Goal: Task Accomplishment & Management: Manage account settings

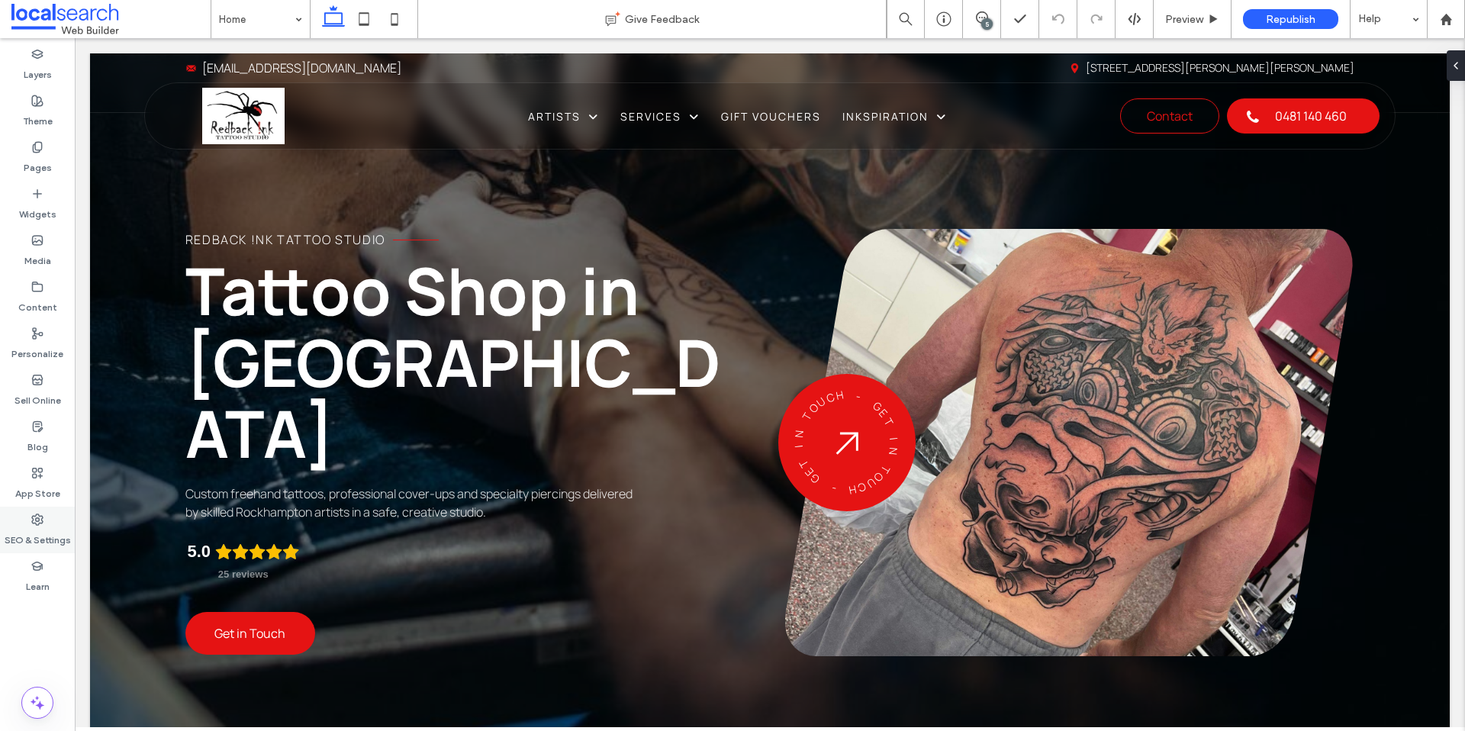
click at [43, 545] on label "SEO & Settings" at bounding box center [38, 536] width 66 height 21
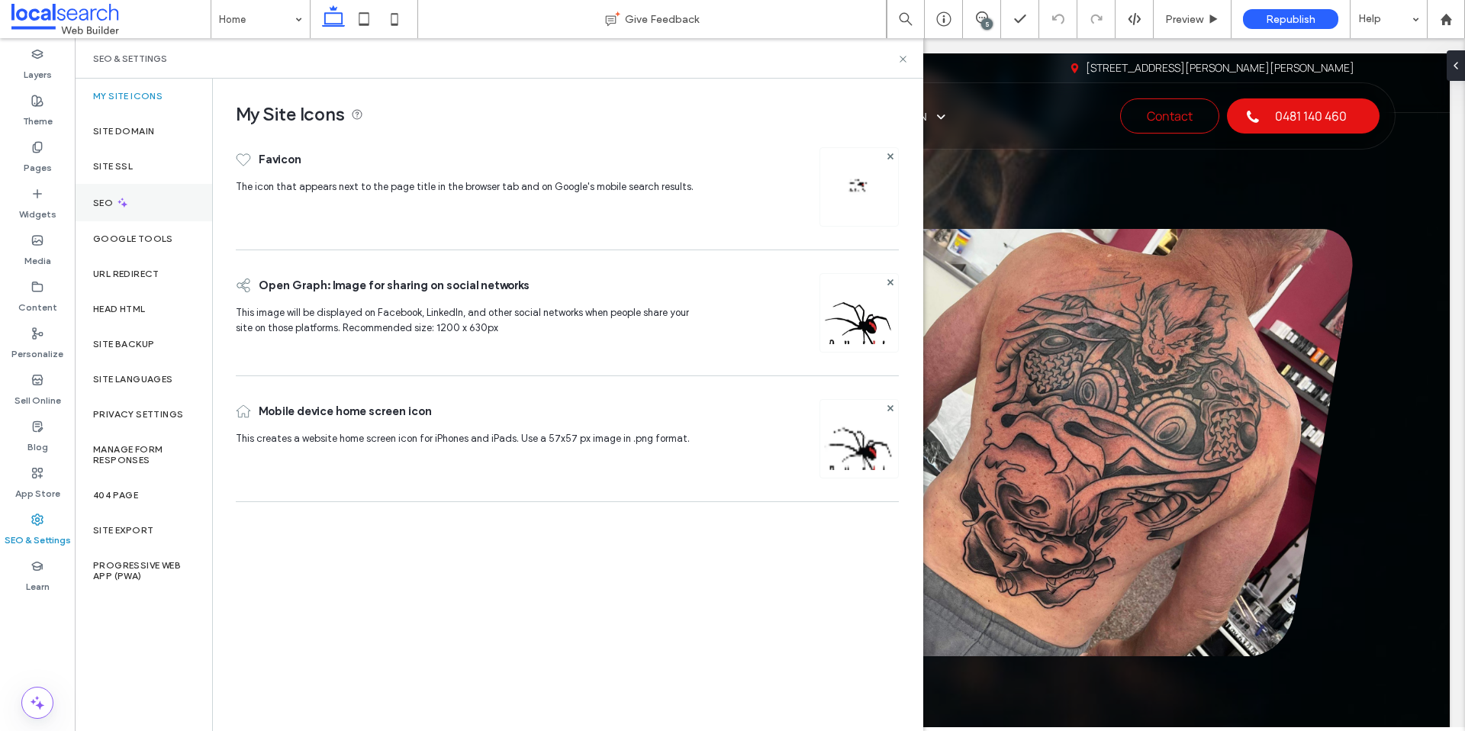
click at [140, 202] on div "SEO" at bounding box center [143, 202] width 137 height 37
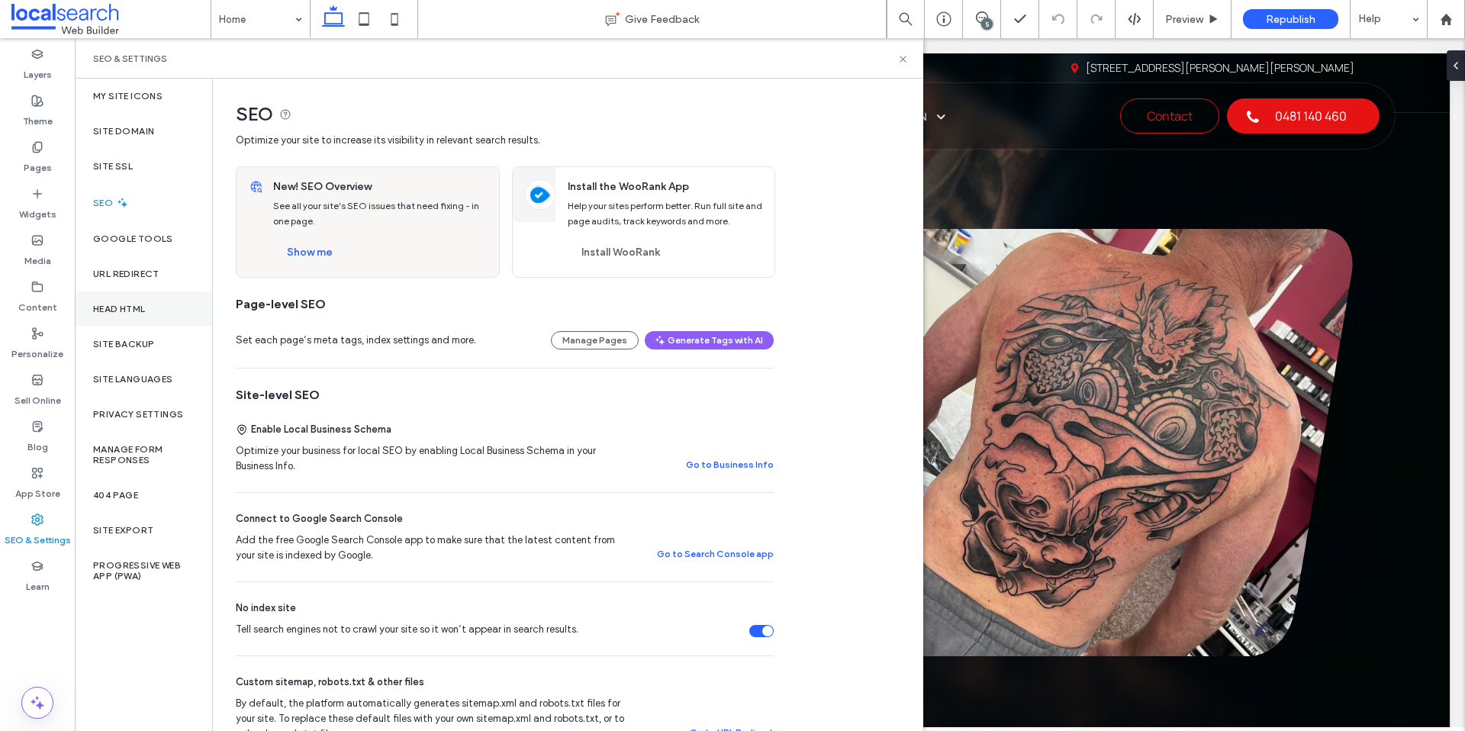
click at [146, 316] on div "Head HTML" at bounding box center [143, 308] width 137 height 35
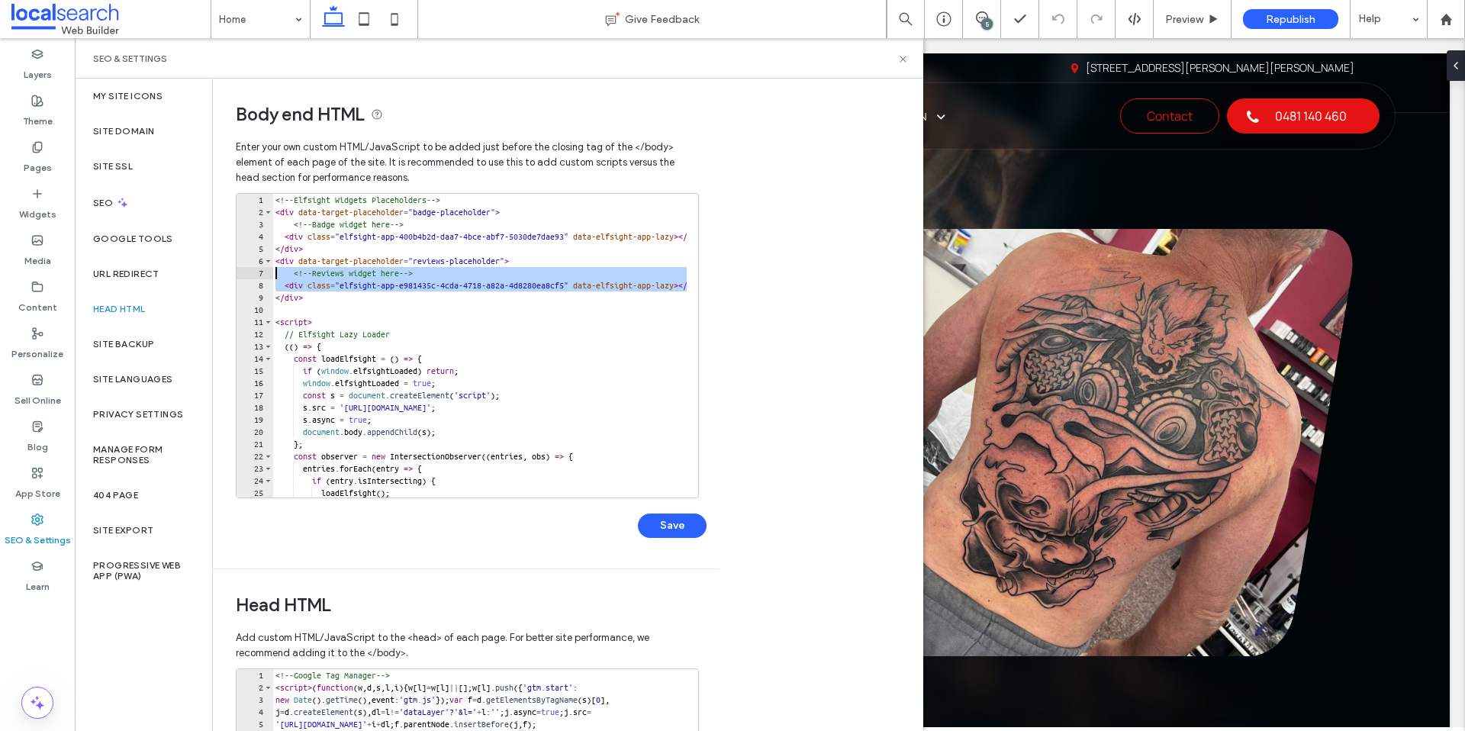
drag, startPoint x: 276, startPoint y: 295, endPoint x: 273, endPoint y: 278, distance: 17.8
click at [273, 278] on div "<!-- Elfsight Widgets Placeholders --> < div data-target-placeholder = "badge-p…" at bounding box center [717, 352] width 890 height 317
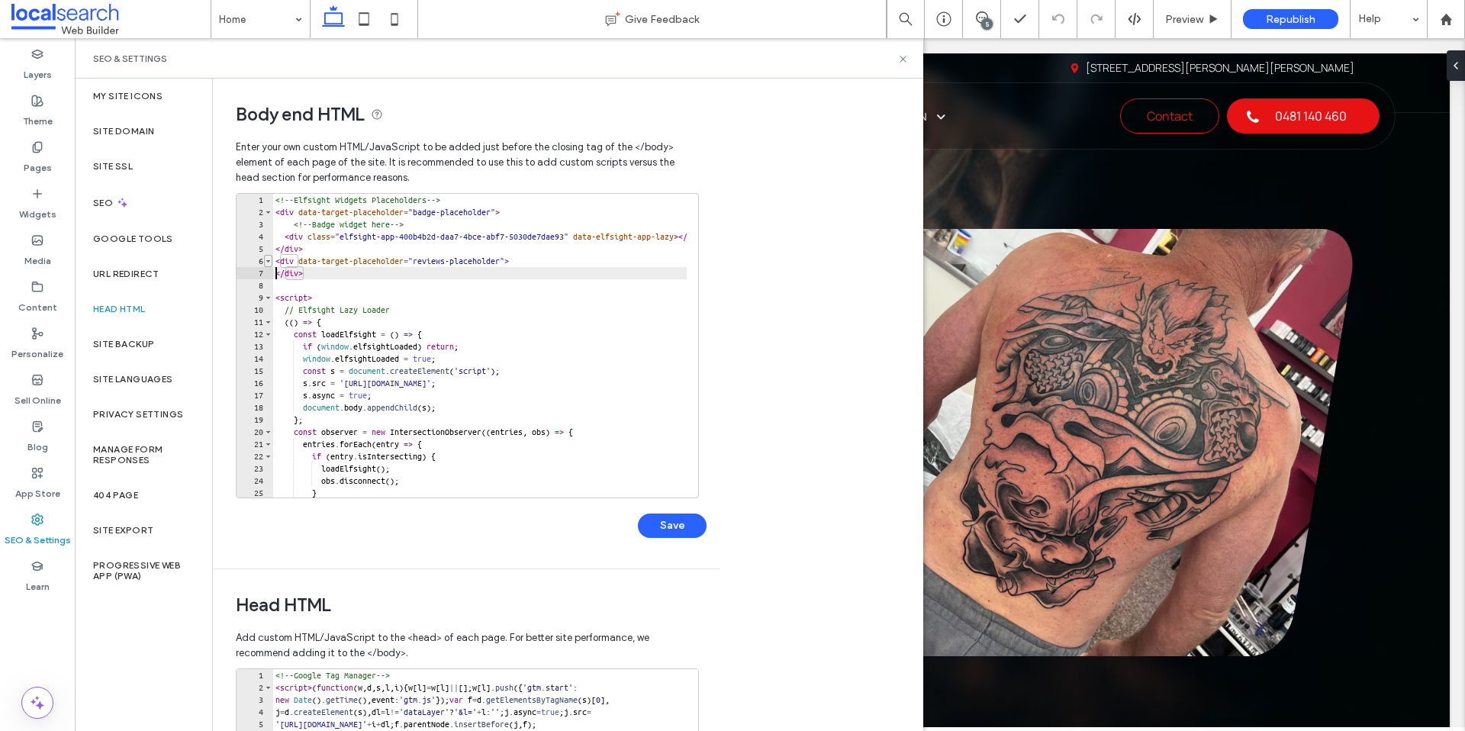
type textarea "******"
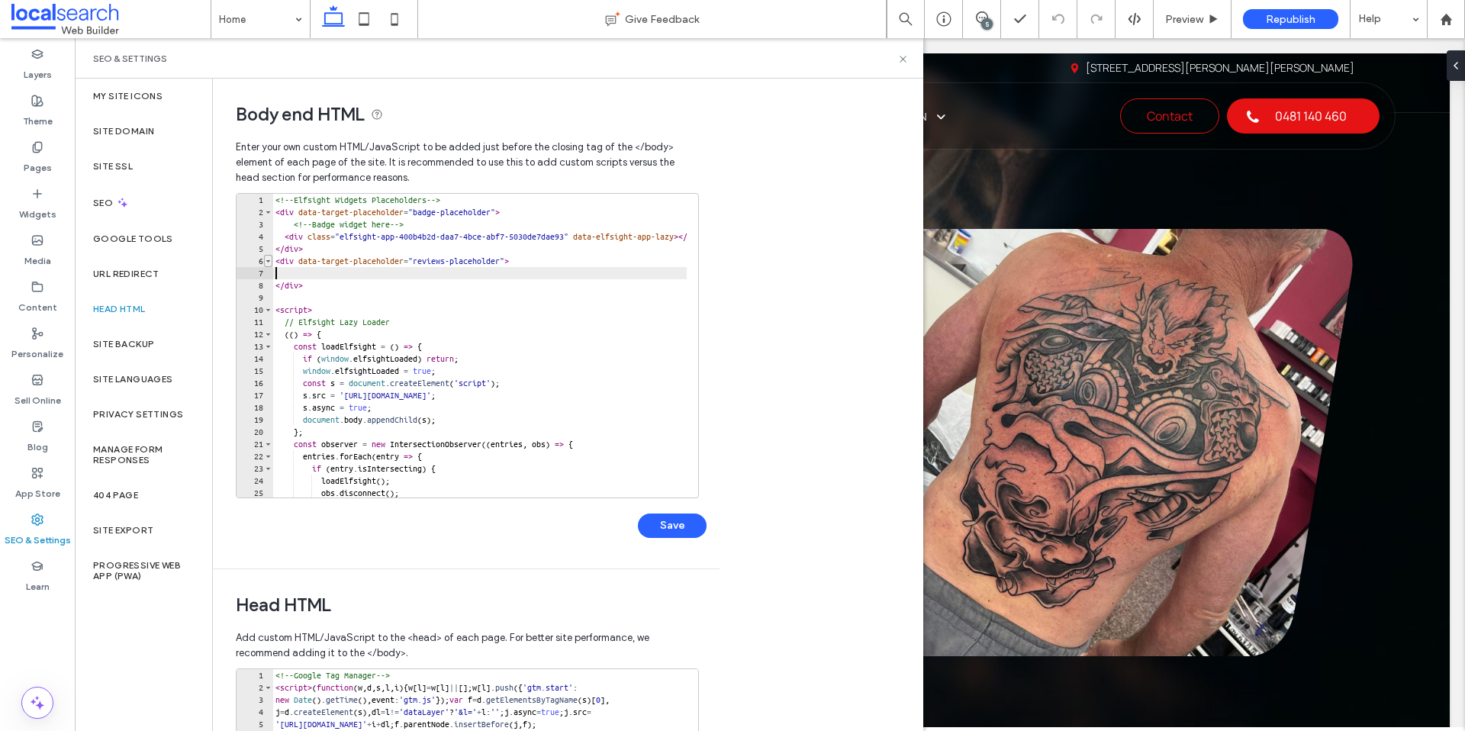
paste textarea "**********"
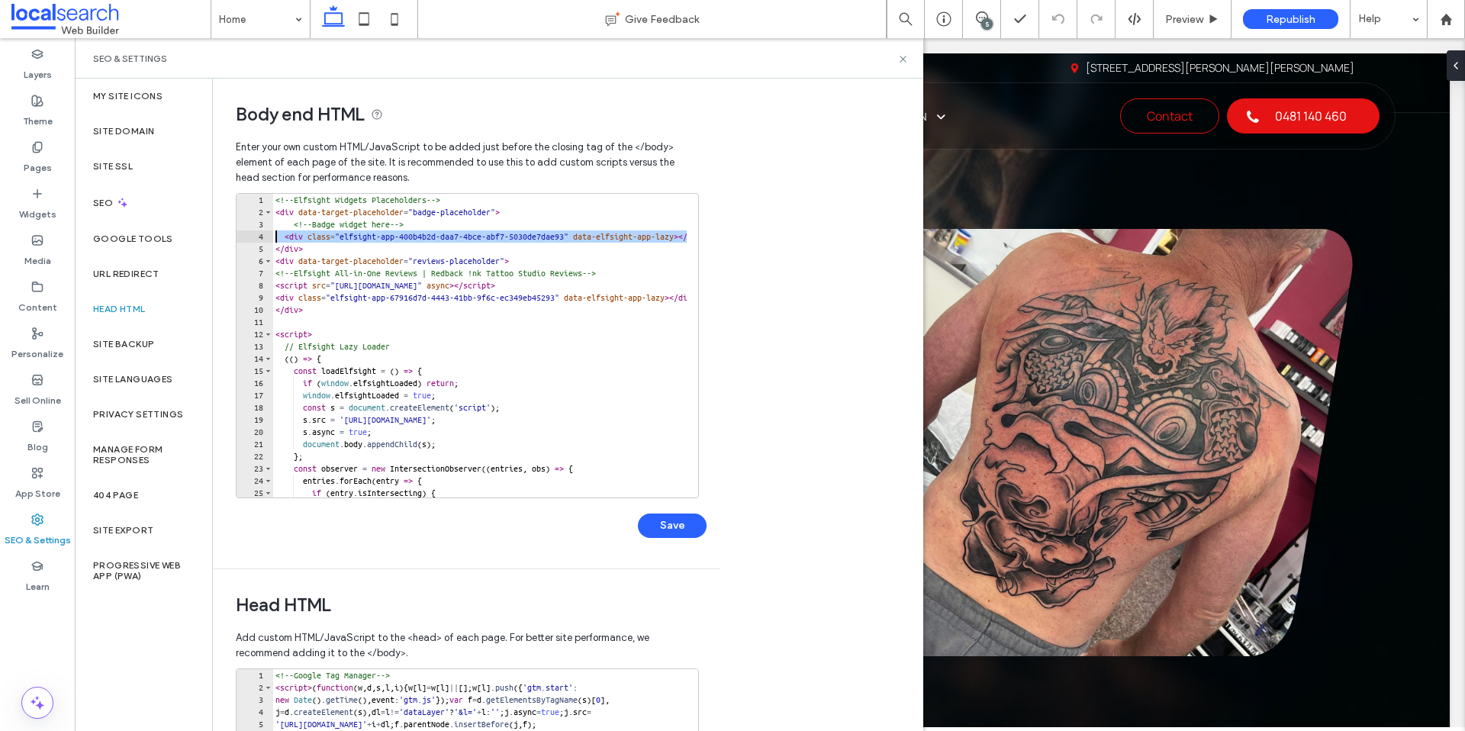
drag, startPoint x: 276, startPoint y: 247, endPoint x: 278, endPoint y: 230, distance: 16.9
click at [278, 230] on div "<!-- Elfsight Widgets Placeholders --> < div data-target-placeholder = "badge-p…" at bounding box center [717, 352] width 890 height 317
click at [275, 252] on div "<!-- Elfsight Widgets Placeholders --> < div data-target-placeholder = "badge-p…" at bounding box center [717, 352] width 890 height 317
drag, startPoint x: 275, startPoint y: 252, endPoint x: 275, endPoint y: 225, distance: 26.7
click at [275, 225] on div "<!-- Elfsight Widgets Placeholders --> < div data-target-placeholder = "badge-p…" at bounding box center [717, 352] width 890 height 317
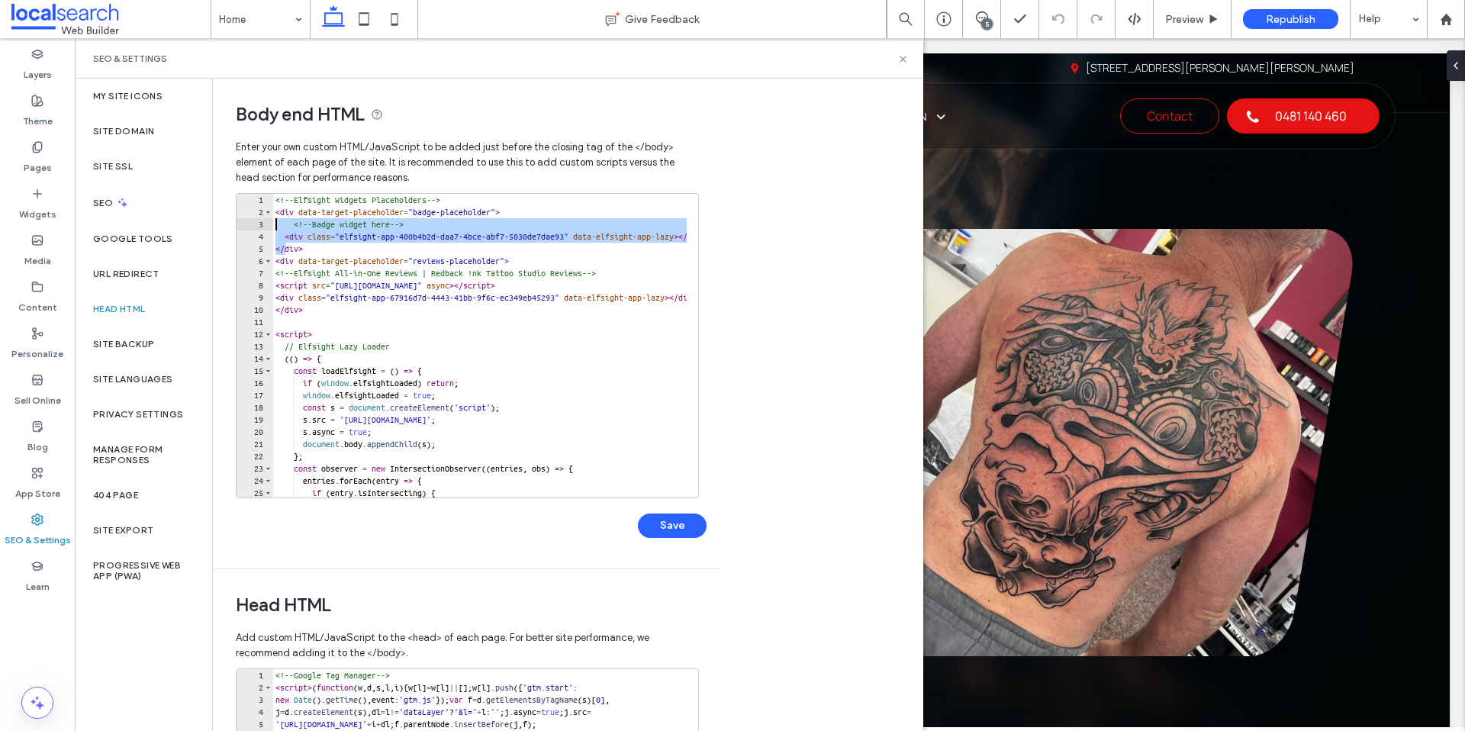
click at [282, 241] on div "<!-- Elfsight Widgets Placeholders --> < div data-target-placeholder = "badge-p…" at bounding box center [717, 352] width 890 height 317
drag, startPoint x: 277, startPoint y: 246, endPoint x: 278, endPoint y: 220, distance: 25.9
click at [278, 220] on div "<!-- Elfsight Widgets Placeholders --> < div data-target-placeholder = "badge-p…" at bounding box center [717, 352] width 890 height 317
type textarea "******"
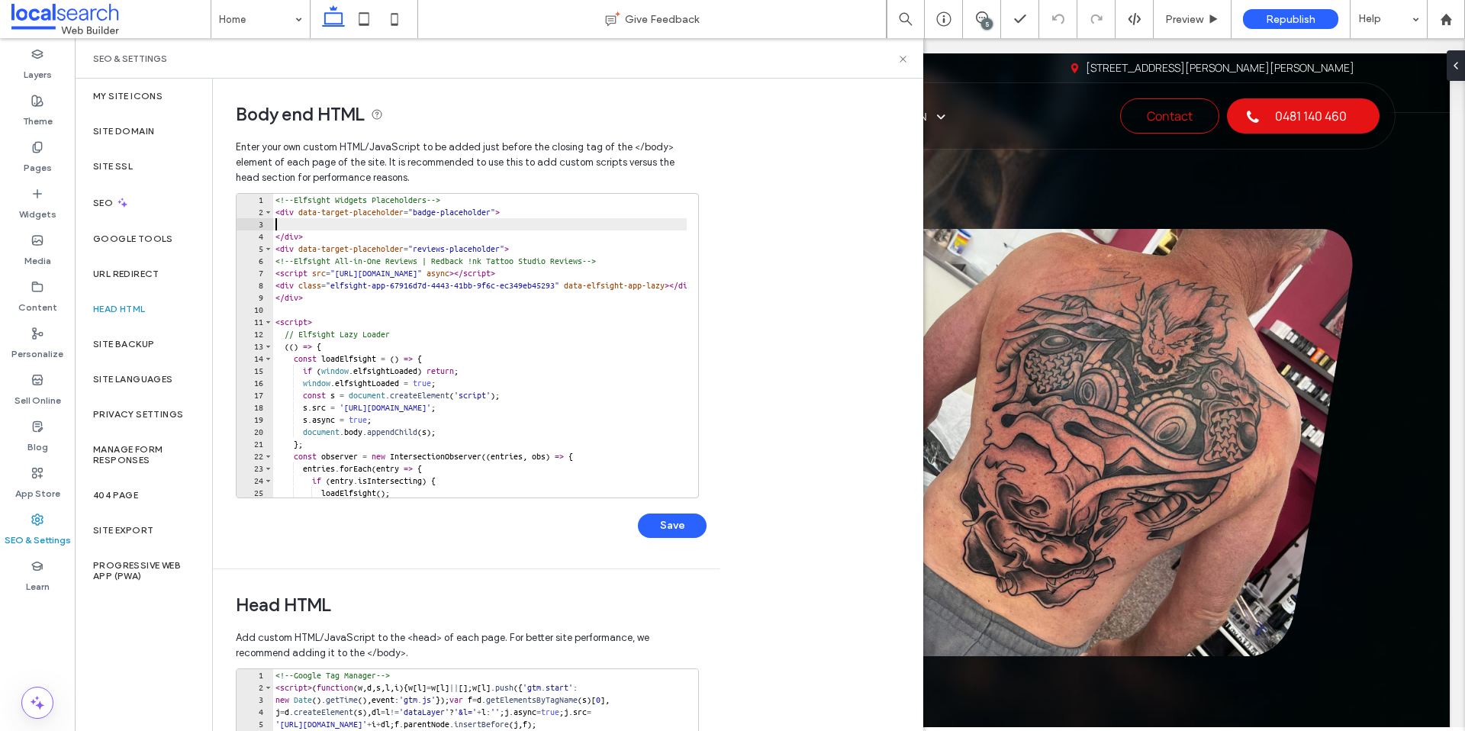
paste textarea "**********"
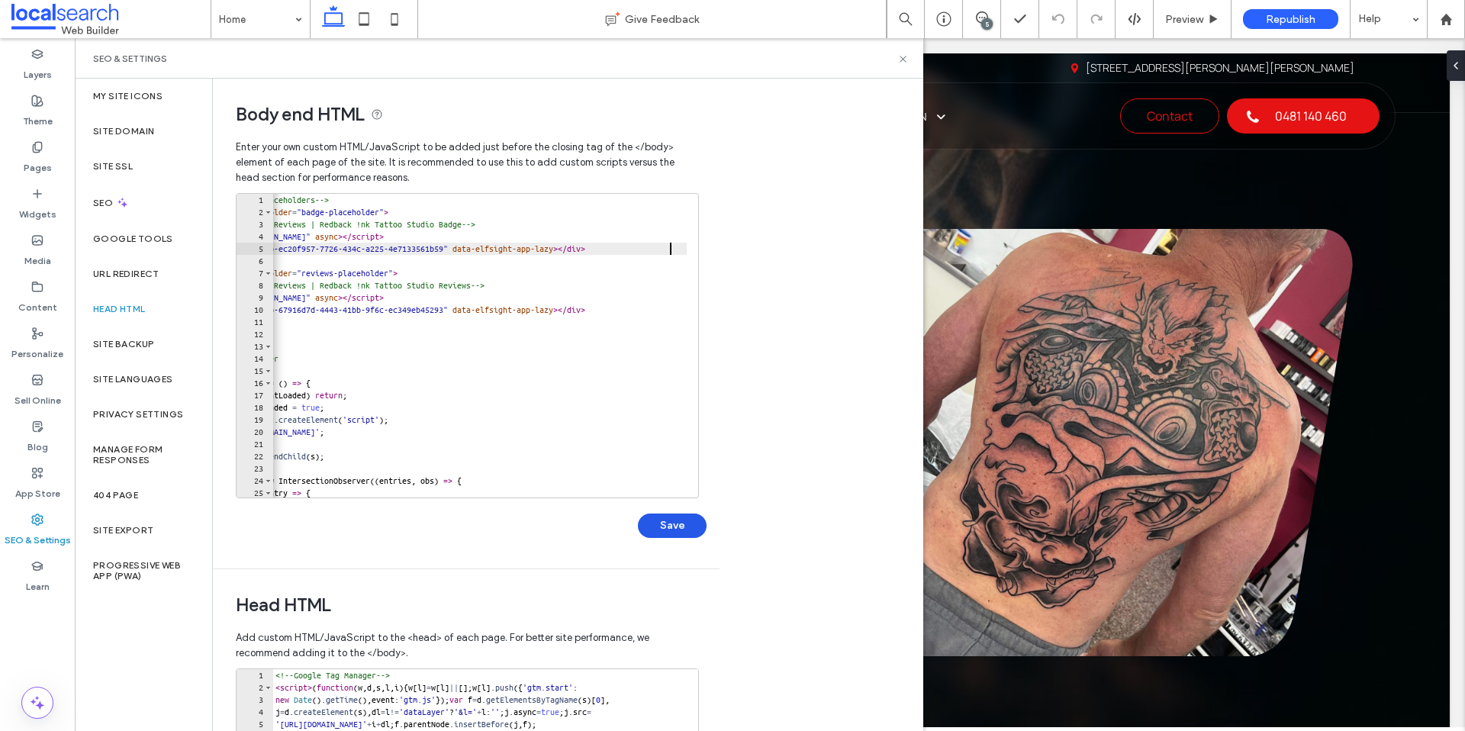
type textarea "**********"
click at [671, 526] on button "Save" at bounding box center [672, 525] width 69 height 24
click at [901, 59] on icon at bounding box center [902, 58] width 11 height 11
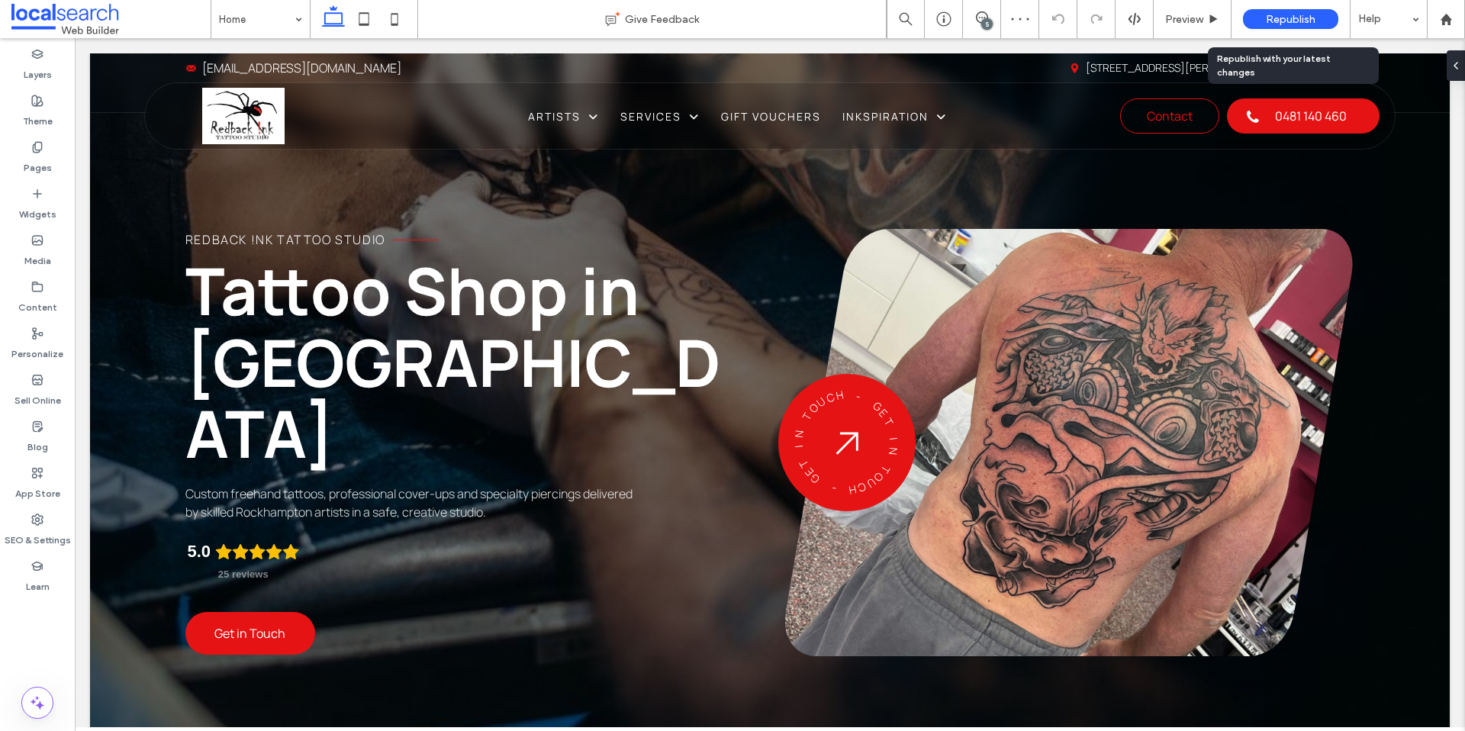
click at [1271, 22] on span "Republish" at bounding box center [1291, 19] width 50 height 13
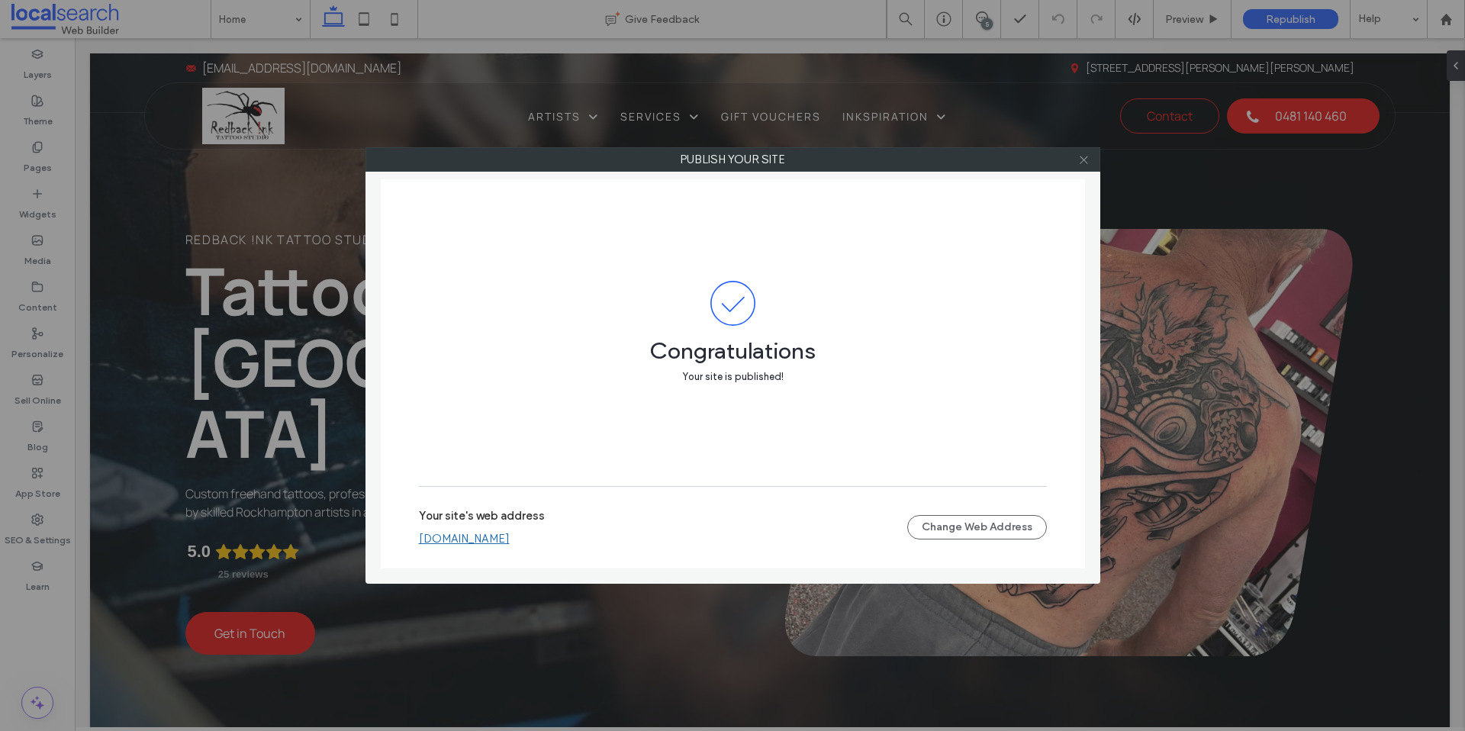
click at [1083, 162] on icon at bounding box center [1083, 159] width 11 height 11
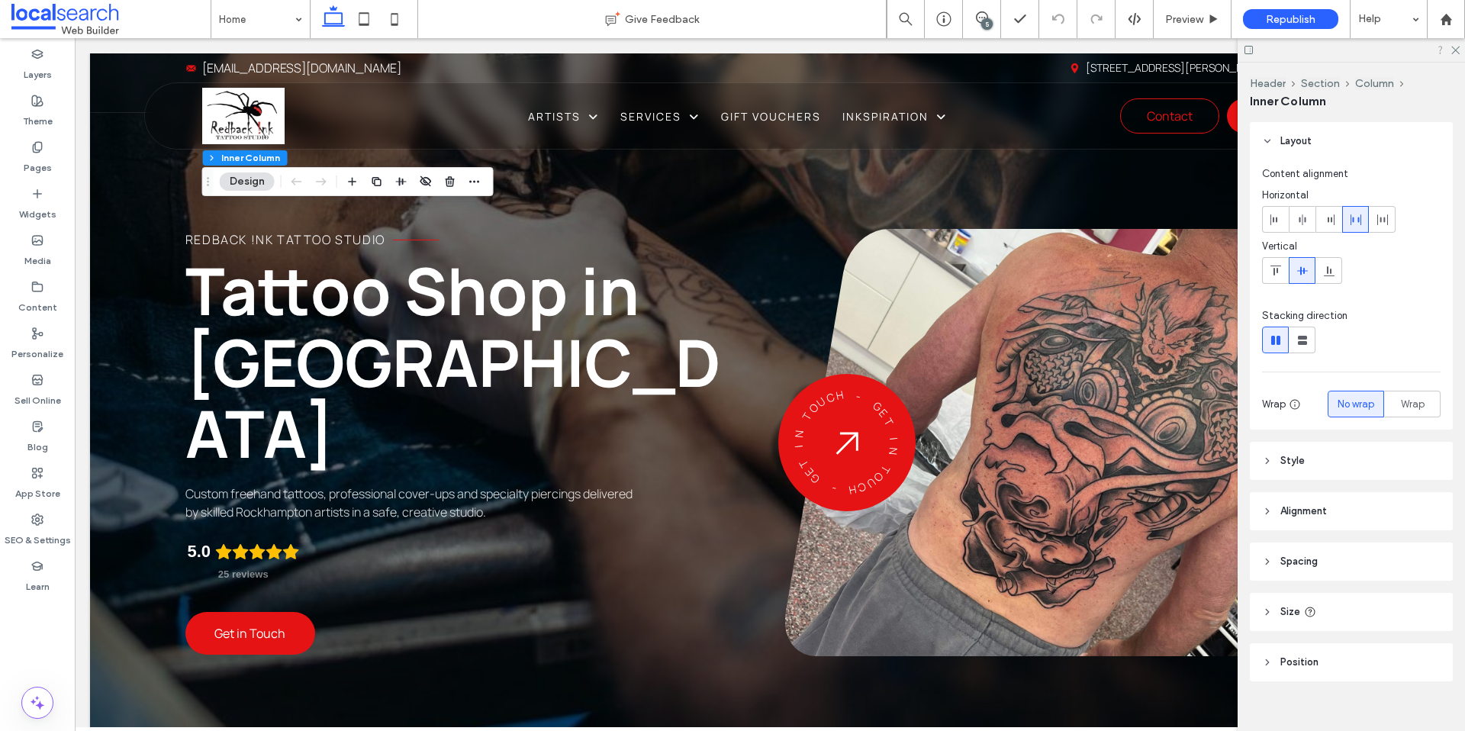
drag, startPoint x: 1453, startPoint y: 49, endPoint x: 1443, endPoint y: 53, distance: 11.6
click at [1454, 49] on icon at bounding box center [1454, 49] width 10 height 10
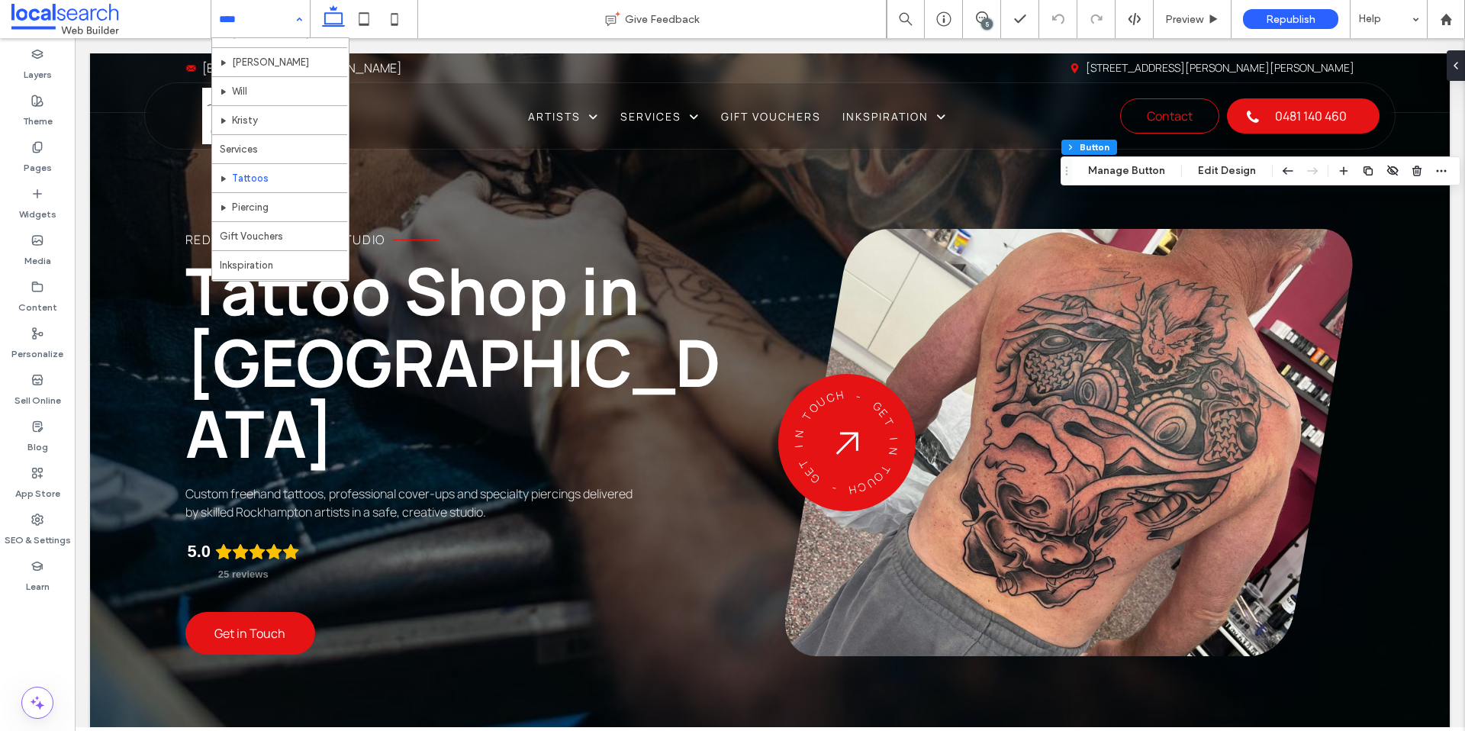
scroll to position [74, 0]
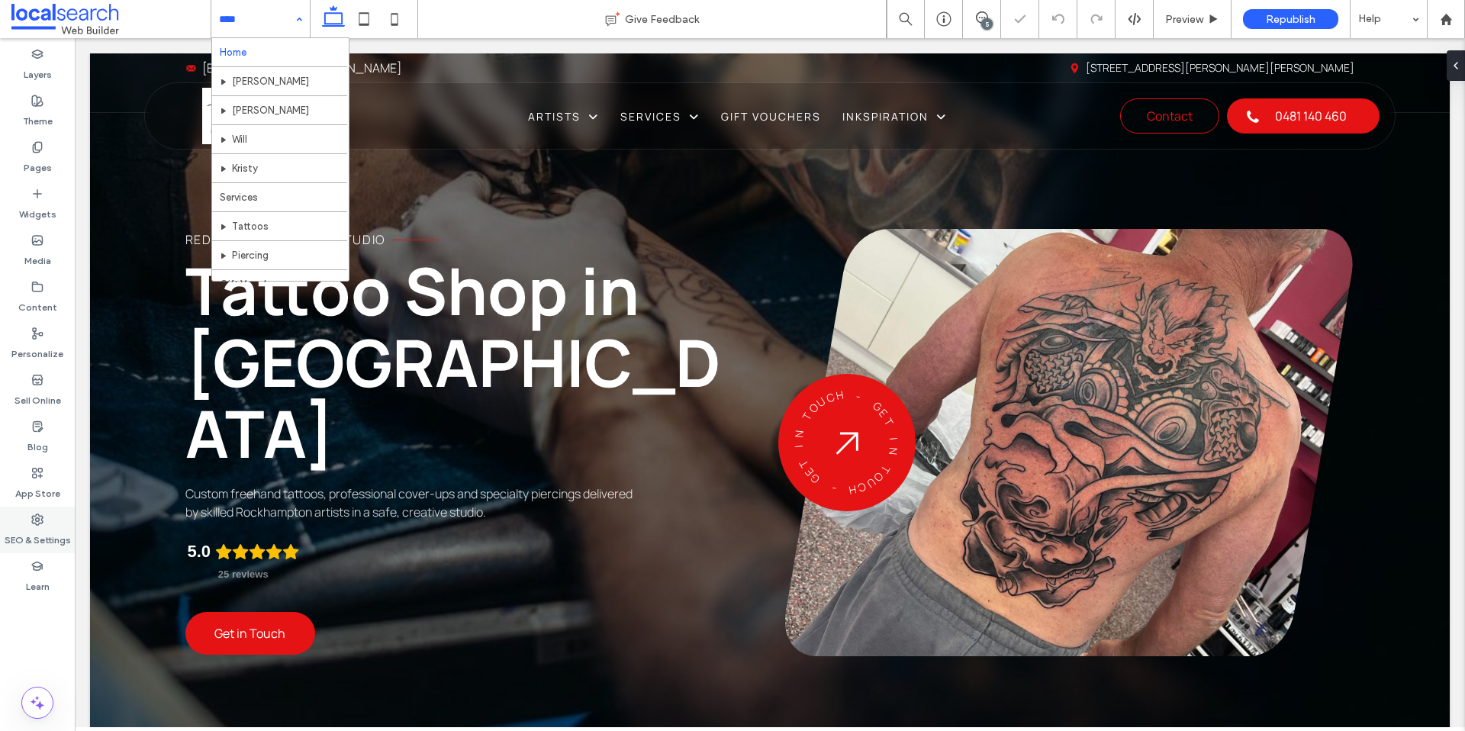
drag, startPoint x: 37, startPoint y: 516, endPoint x: 31, endPoint y: 510, distance: 9.2
click at [35, 515] on icon at bounding box center [37, 519] width 12 height 12
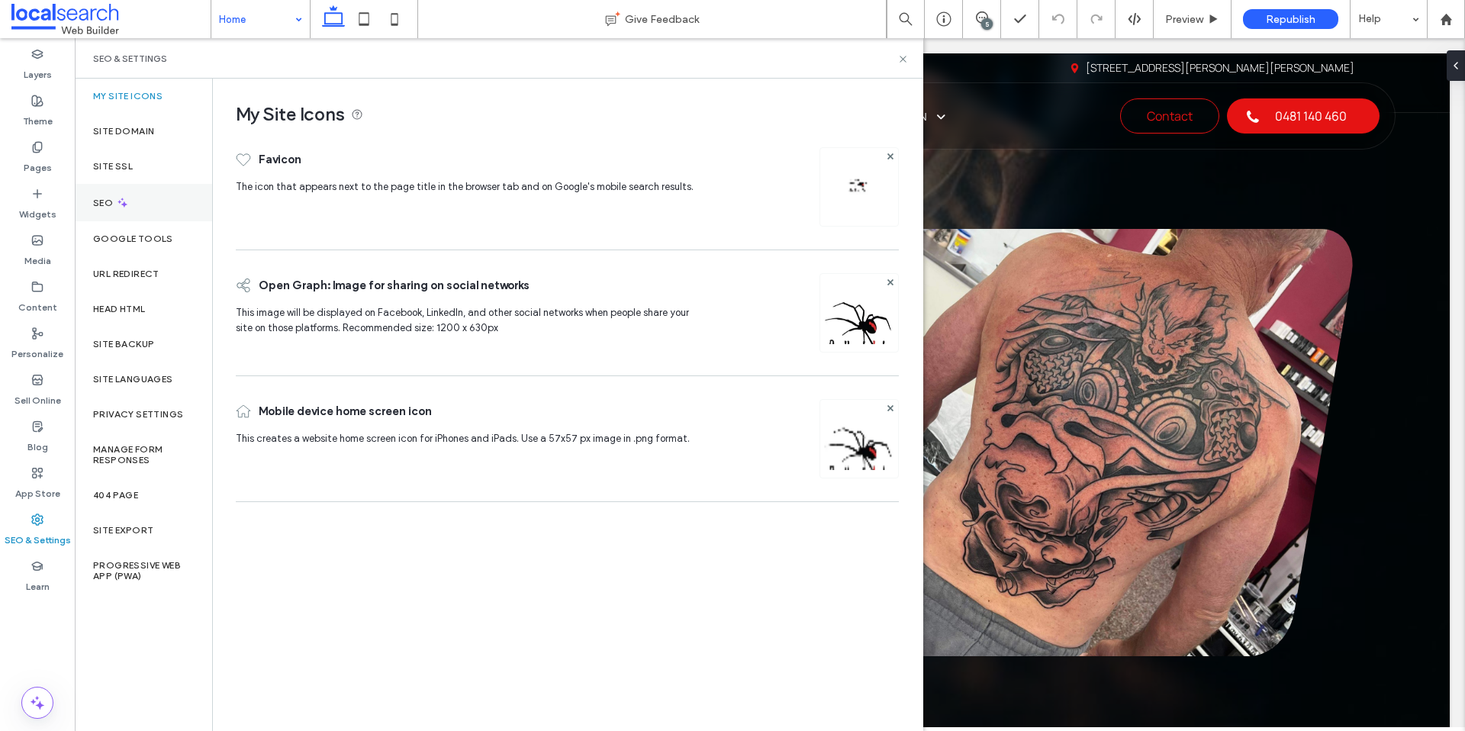
click at [164, 197] on div "SEO" at bounding box center [143, 202] width 137 height 37
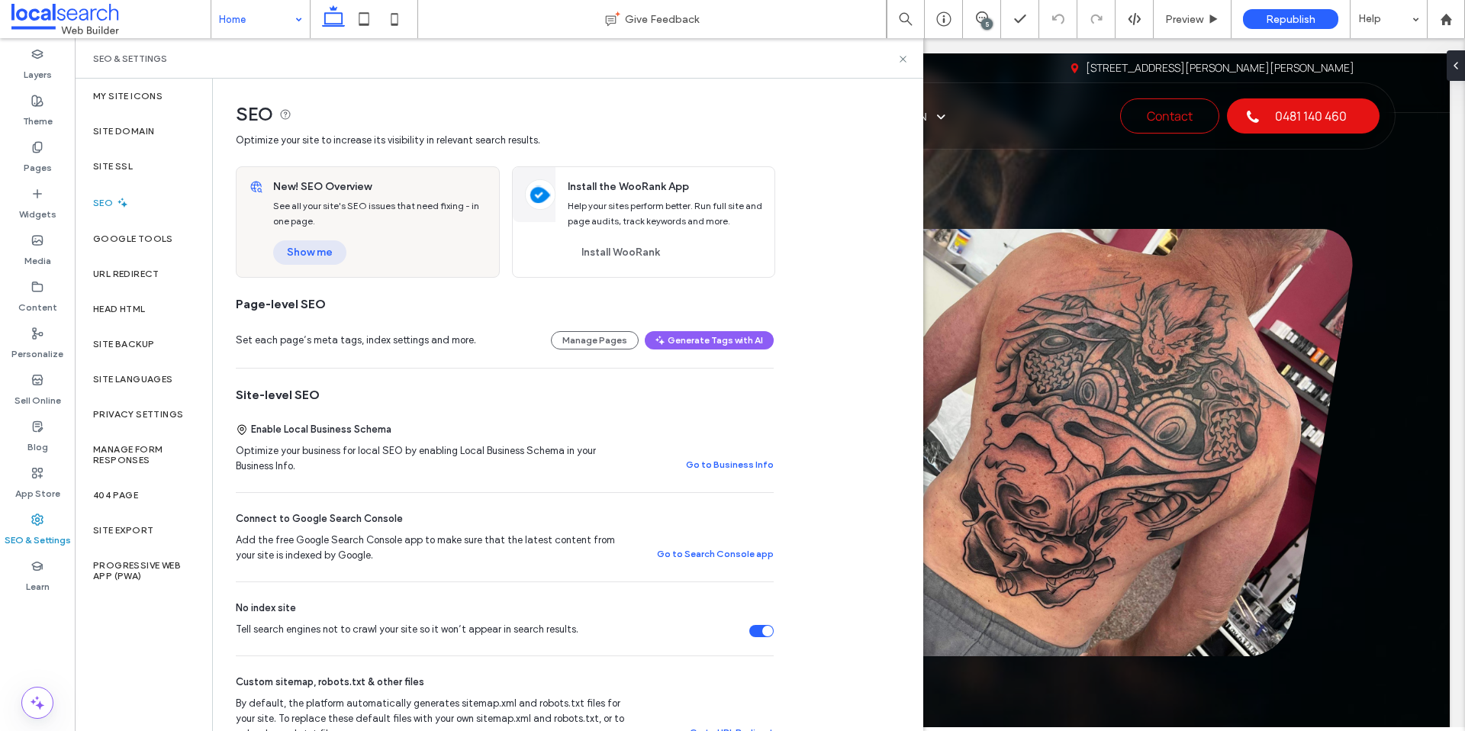
click at [330, 247] on button "Show me" at bounding box center [309, 252] width 73 height 24
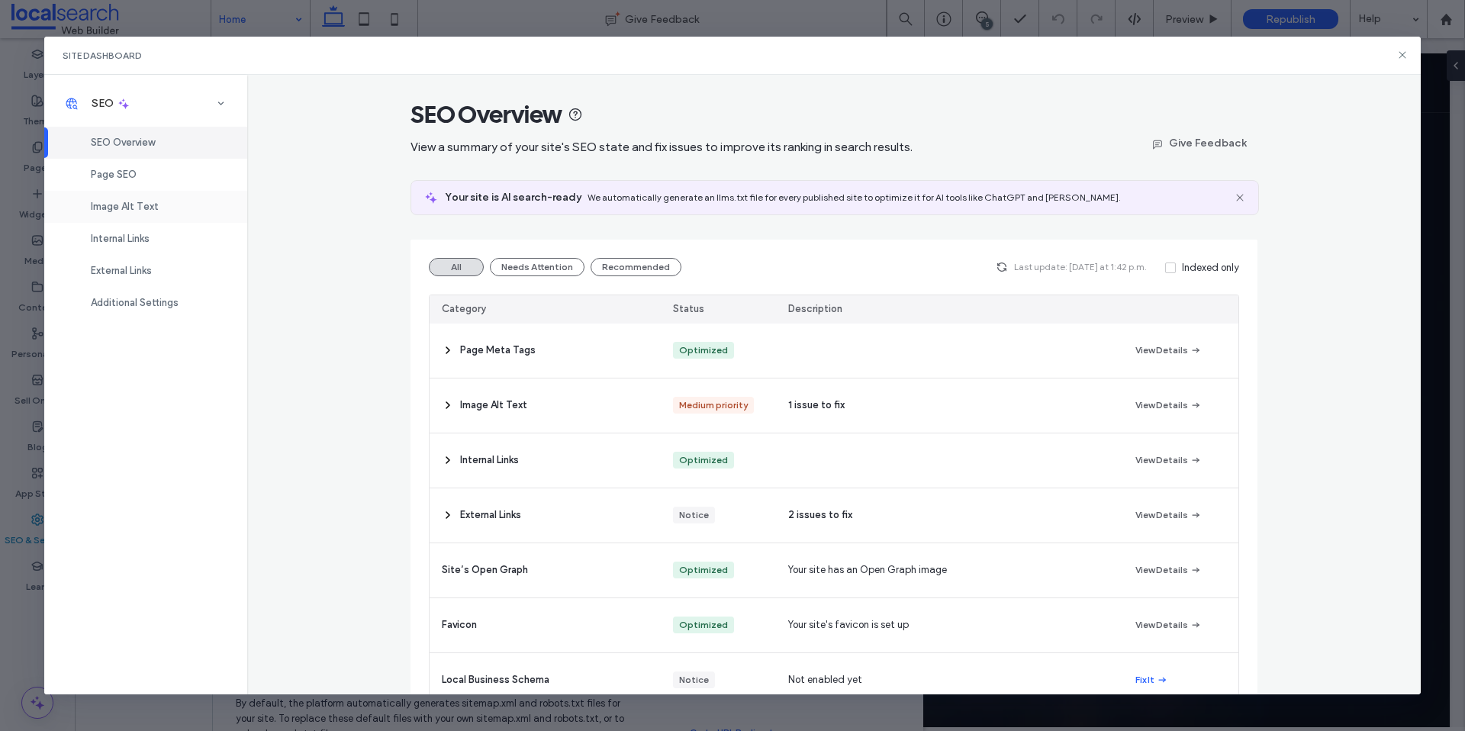
click at [141, 208] on span "Image Alt Text" at bounding box center [125, 206] width 68 height 11
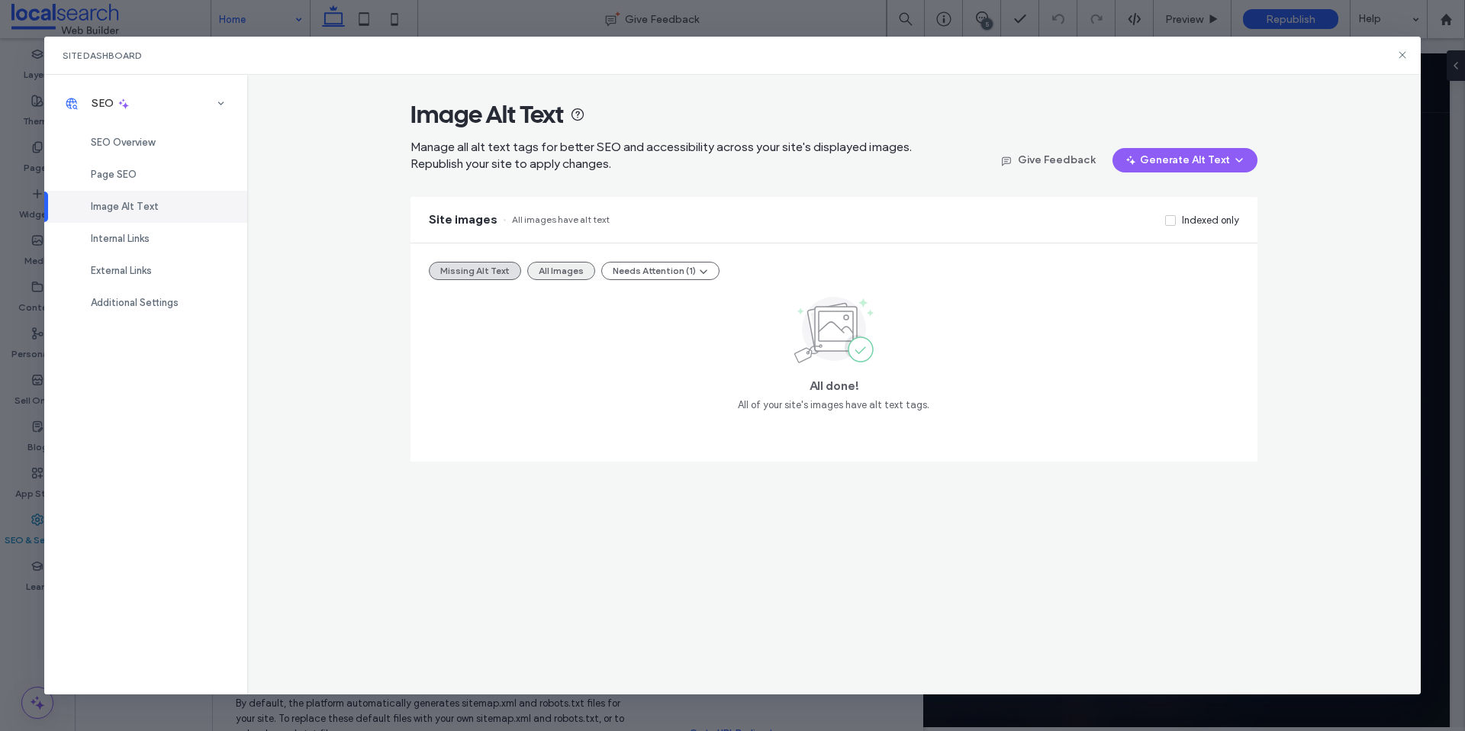
click at [537, 275] on button "All Images" at bounding box center [561, 271] width 68 height 18
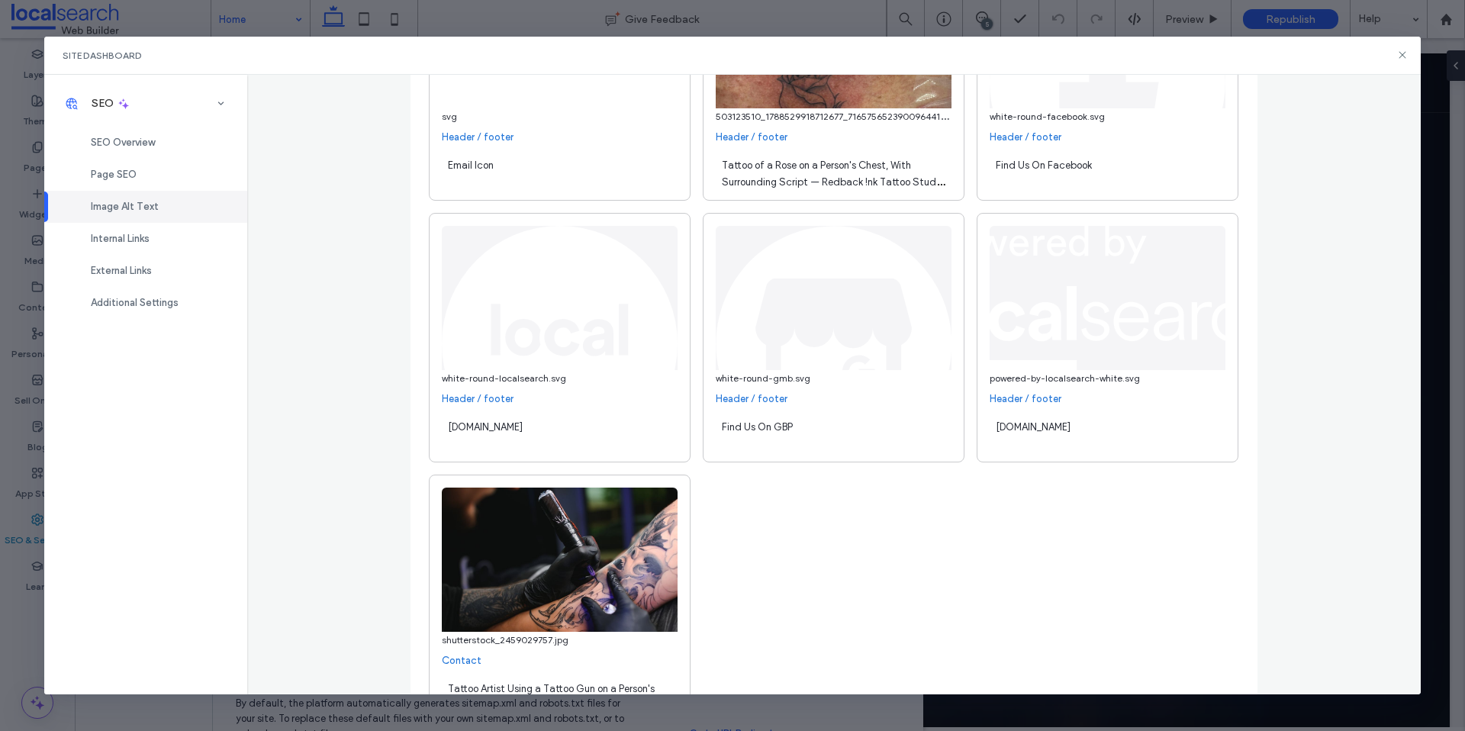
scroll to position [5632, 0]
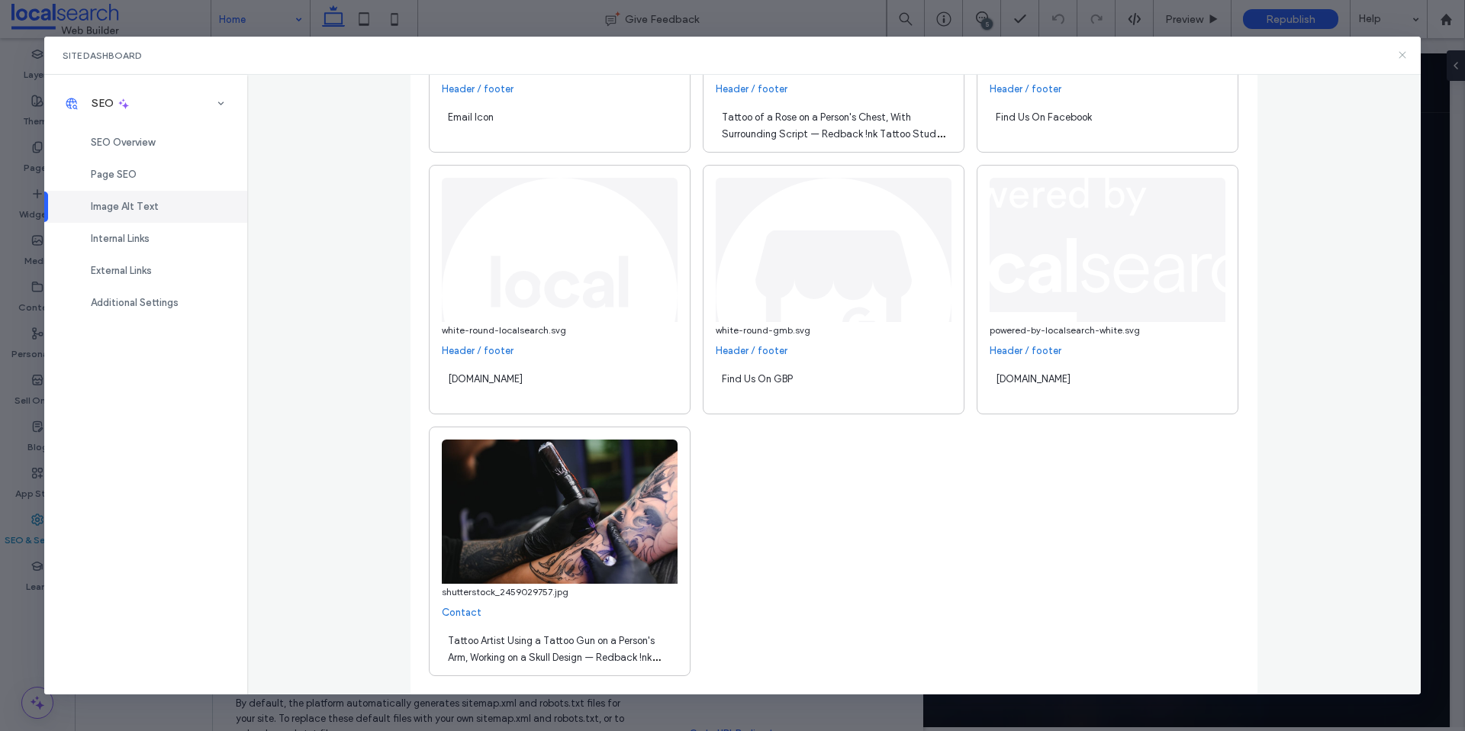
click at [1403, 57] on icon at bounding box center [1402, 55] width 12 height 12
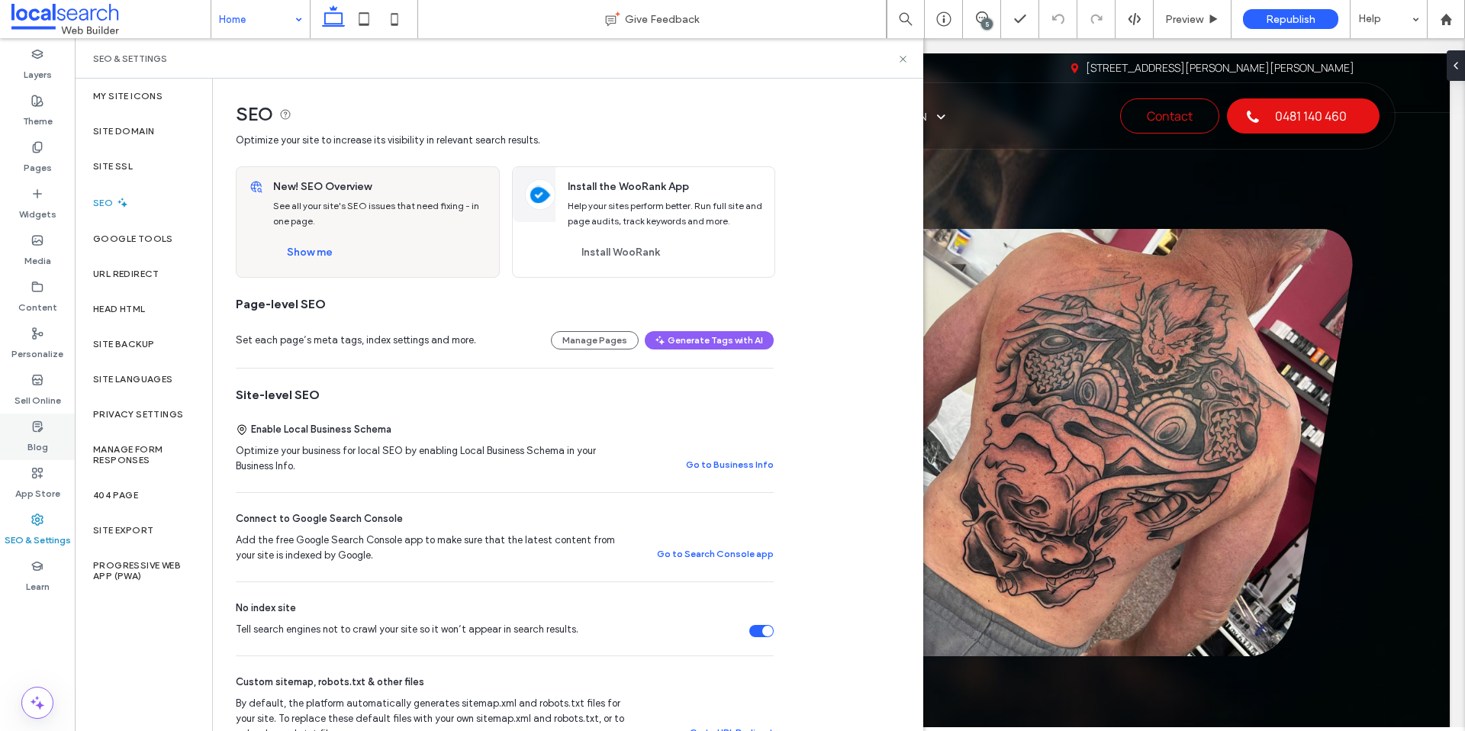
click at [50, 436] on div "Blog" at bounding box center [37, 436] width 75 height 47
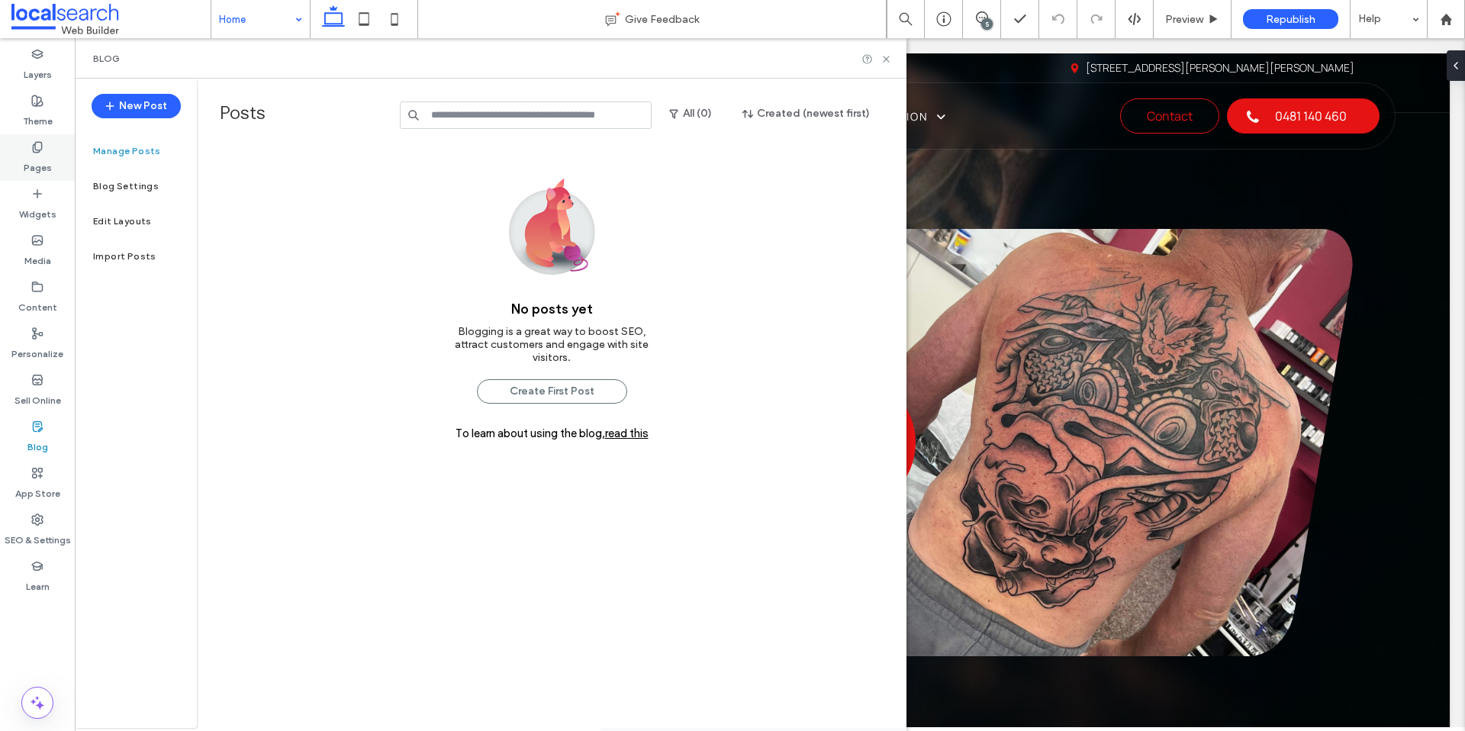
click at [45, 159] on label "Pages" at bounding box center [38, 163] width 28 height 21
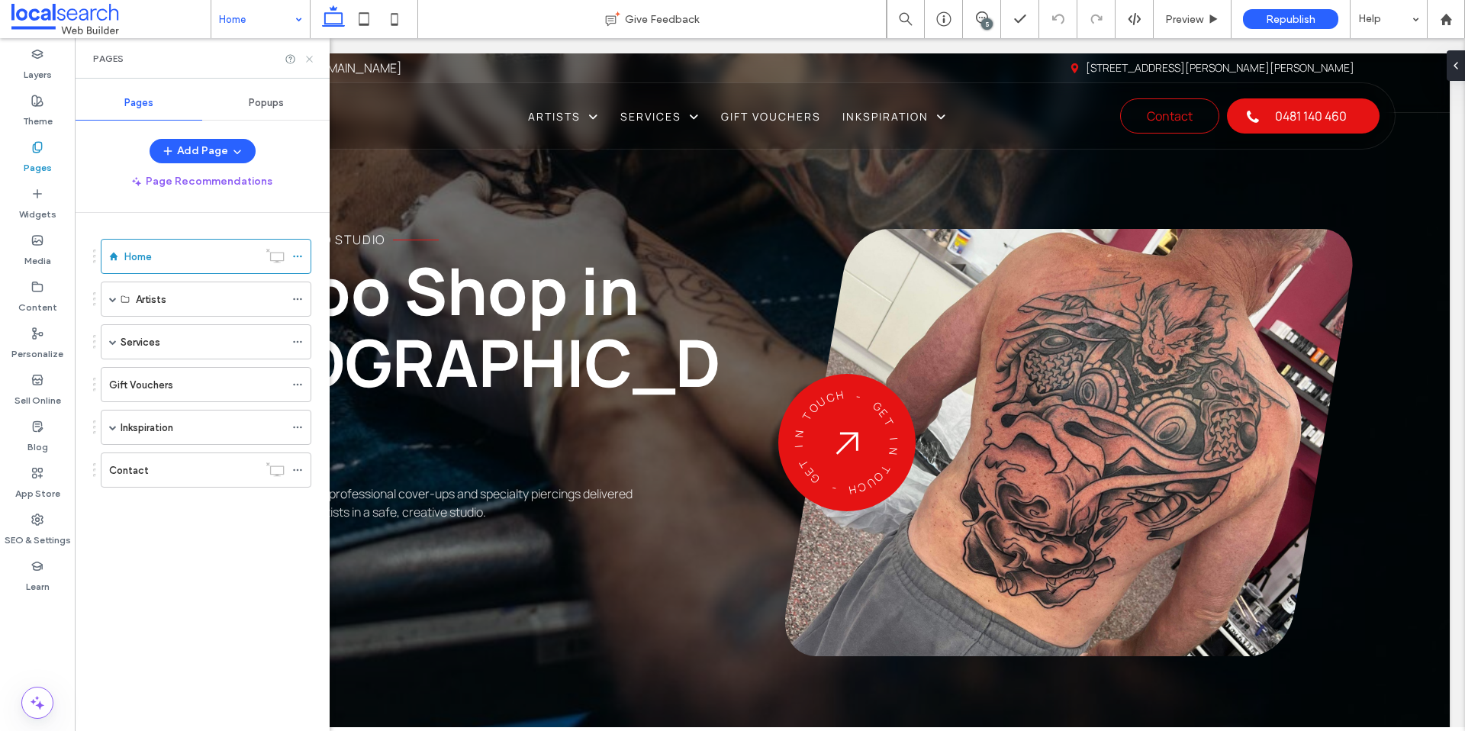
click at [313, 57] on icon at bounding box center [309, 58] width 11 height 11
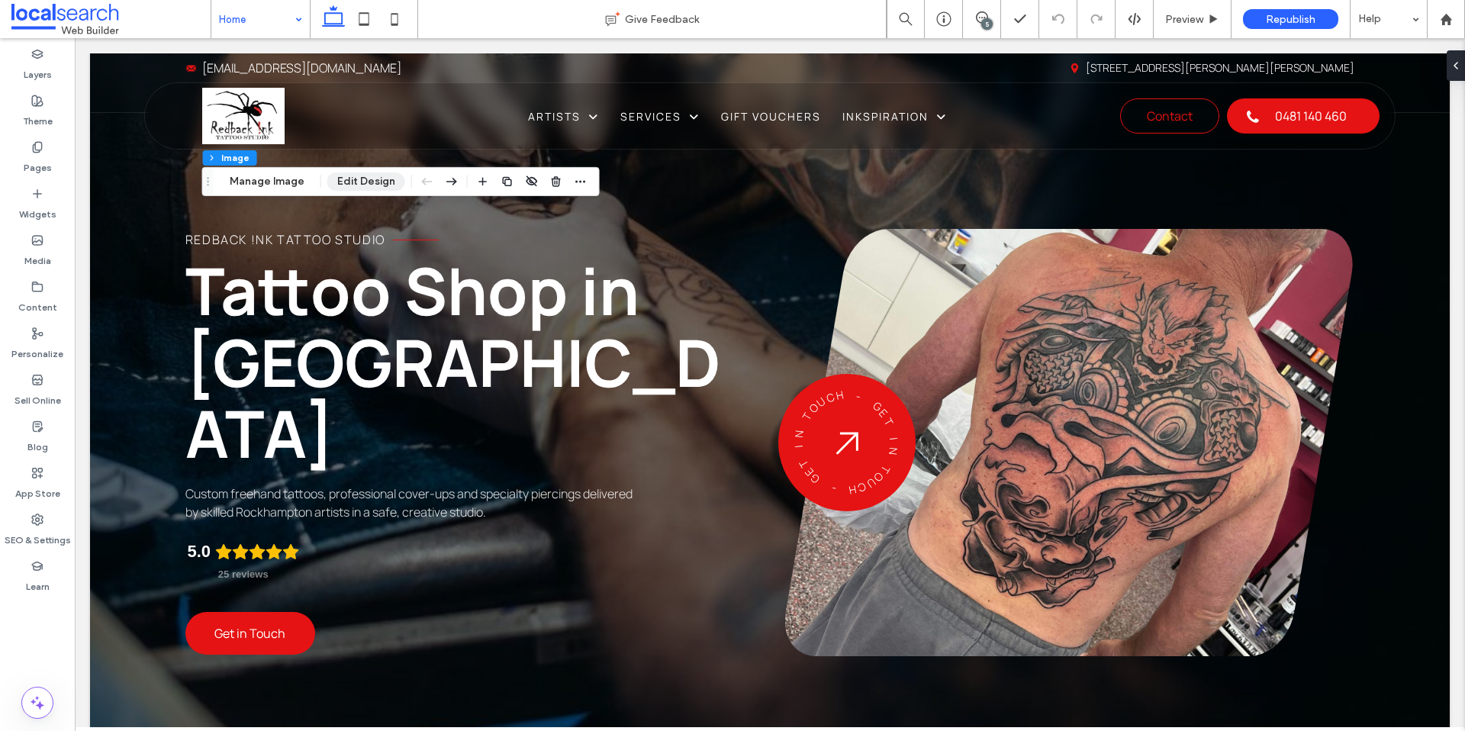
click at [357, 175] on button "Edit Design" at bounding box center [366, 181] width 78 height 18
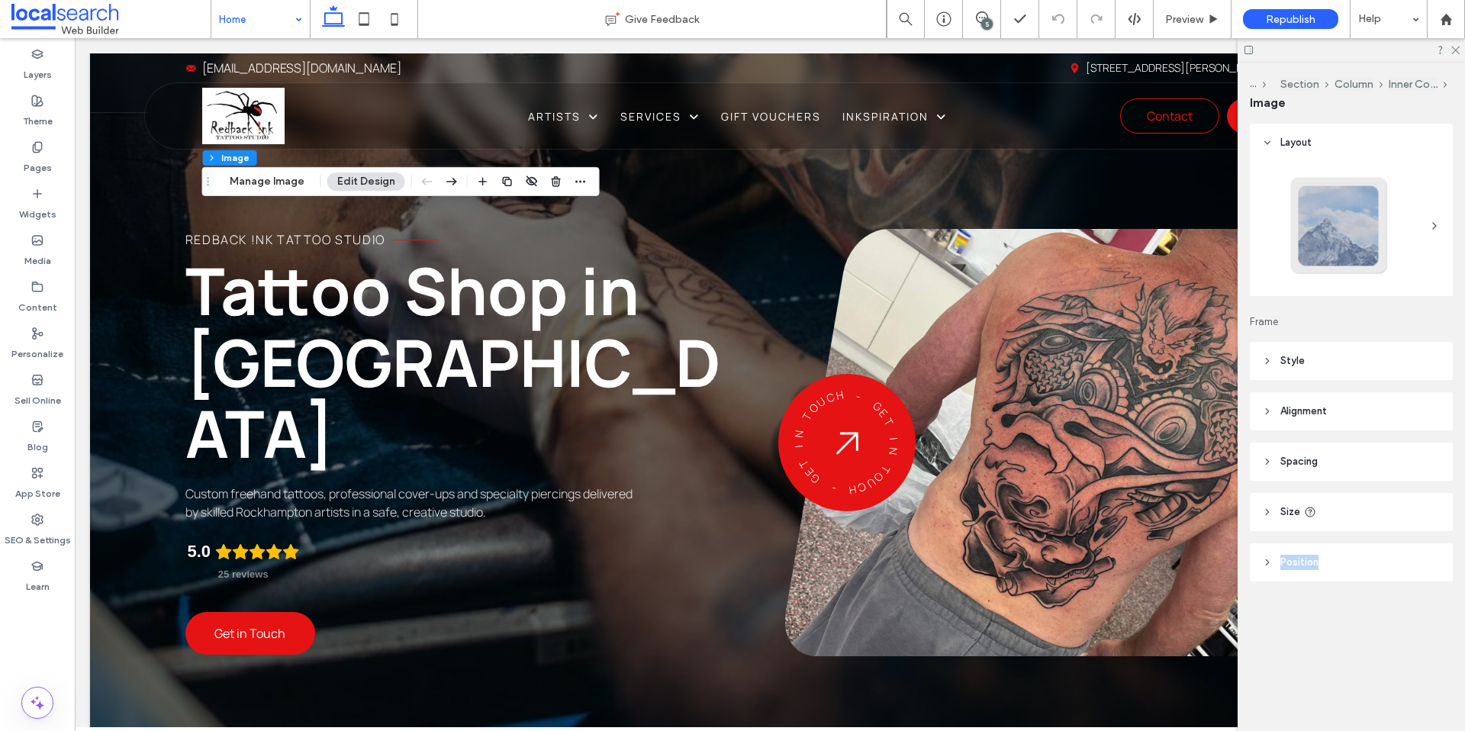
click at [1321, 557] on header "Position" at bounding box center [1351, 562] width 203 height 38
drag, startPoint x: 1325, startPoint y: 556, endPoint x: 1318, endPoint y: 550, distance: 9.2
click at [1325, 556] on header "Position" at bounding box center [1351, 562] width 203 height 38
click at [1324, 404] on span "Alignment" at bounding box center [1303, 411] width 47 height 15
click at [1325, 407] on span "Alignment" at bounding box center [1303, 411] width 47 height 15
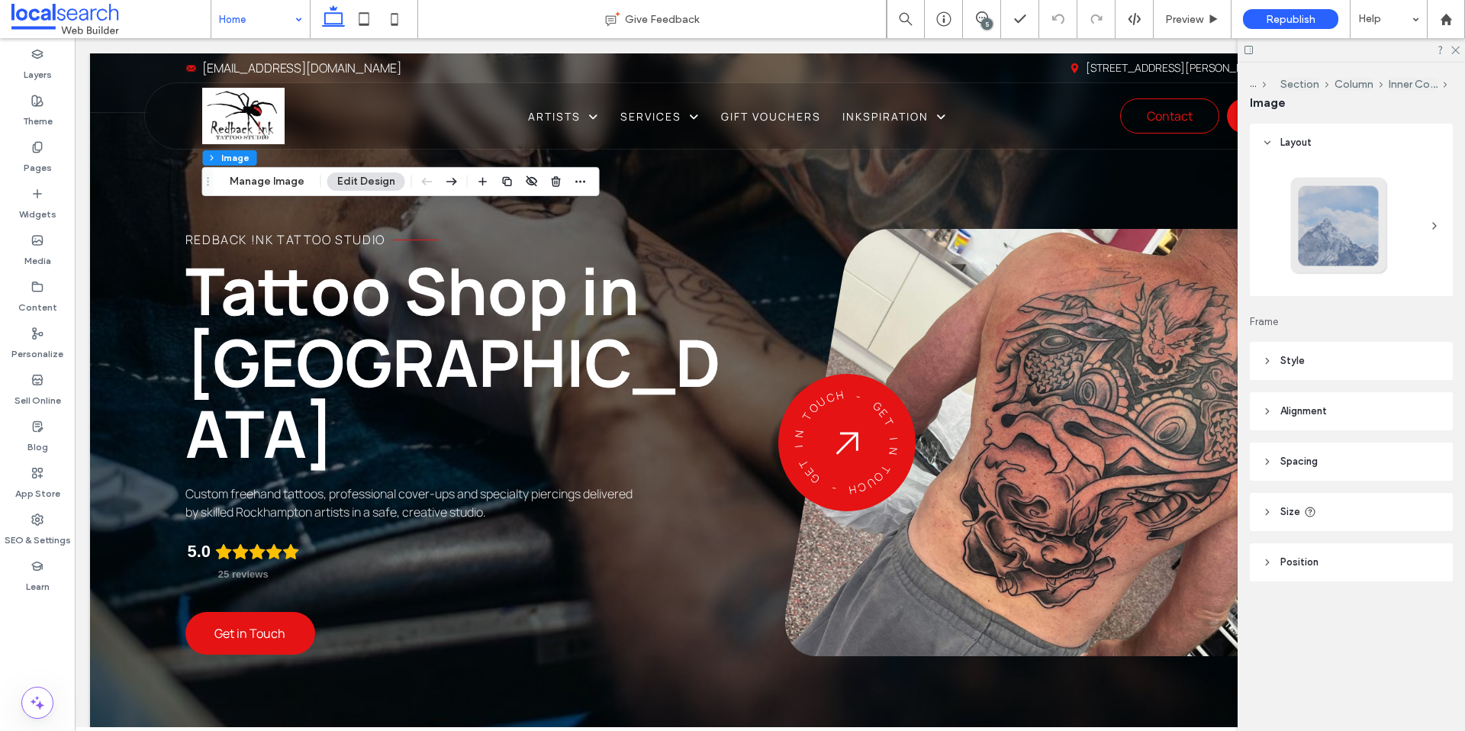
click at [1324, 358] on header "Style" at bounding box center [1351, 361] width 203 height 38
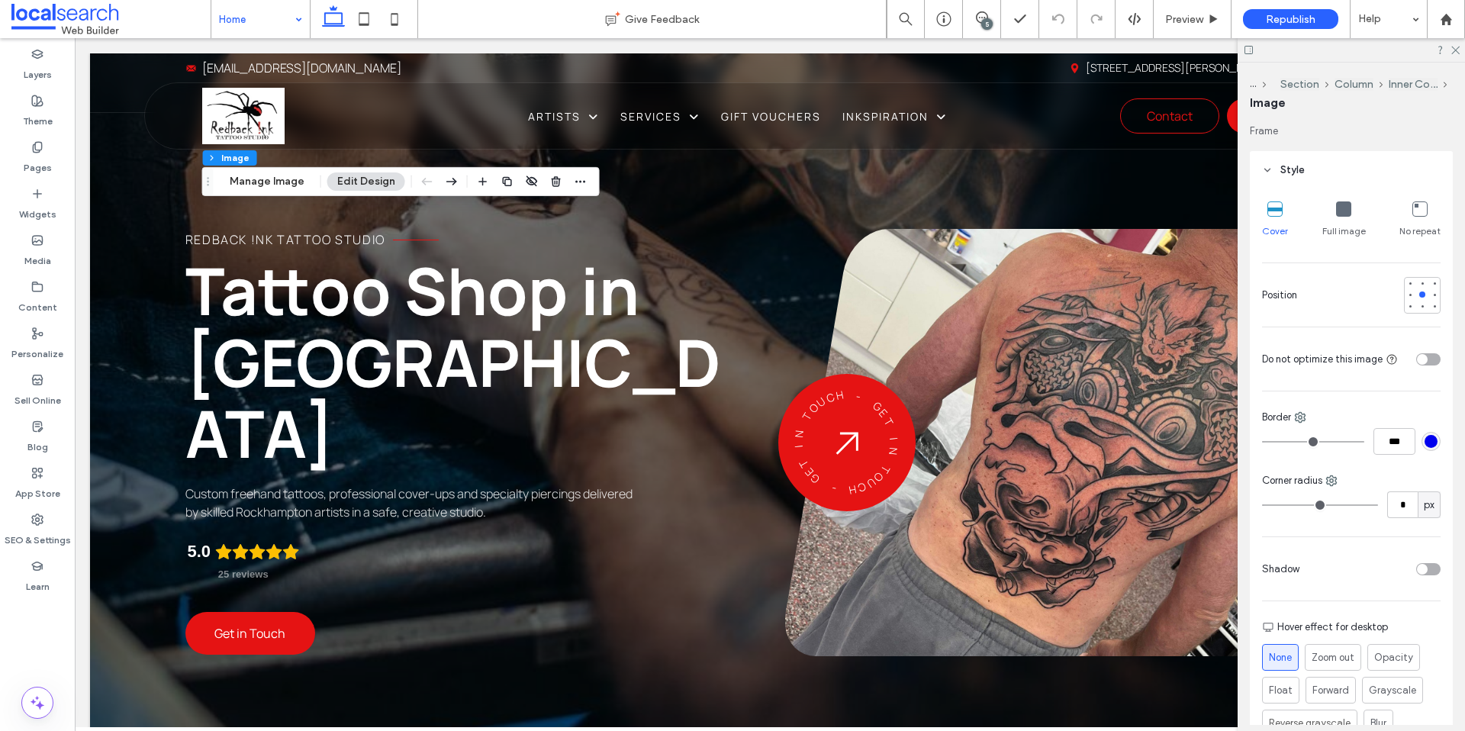
scroll to position [212, 0]
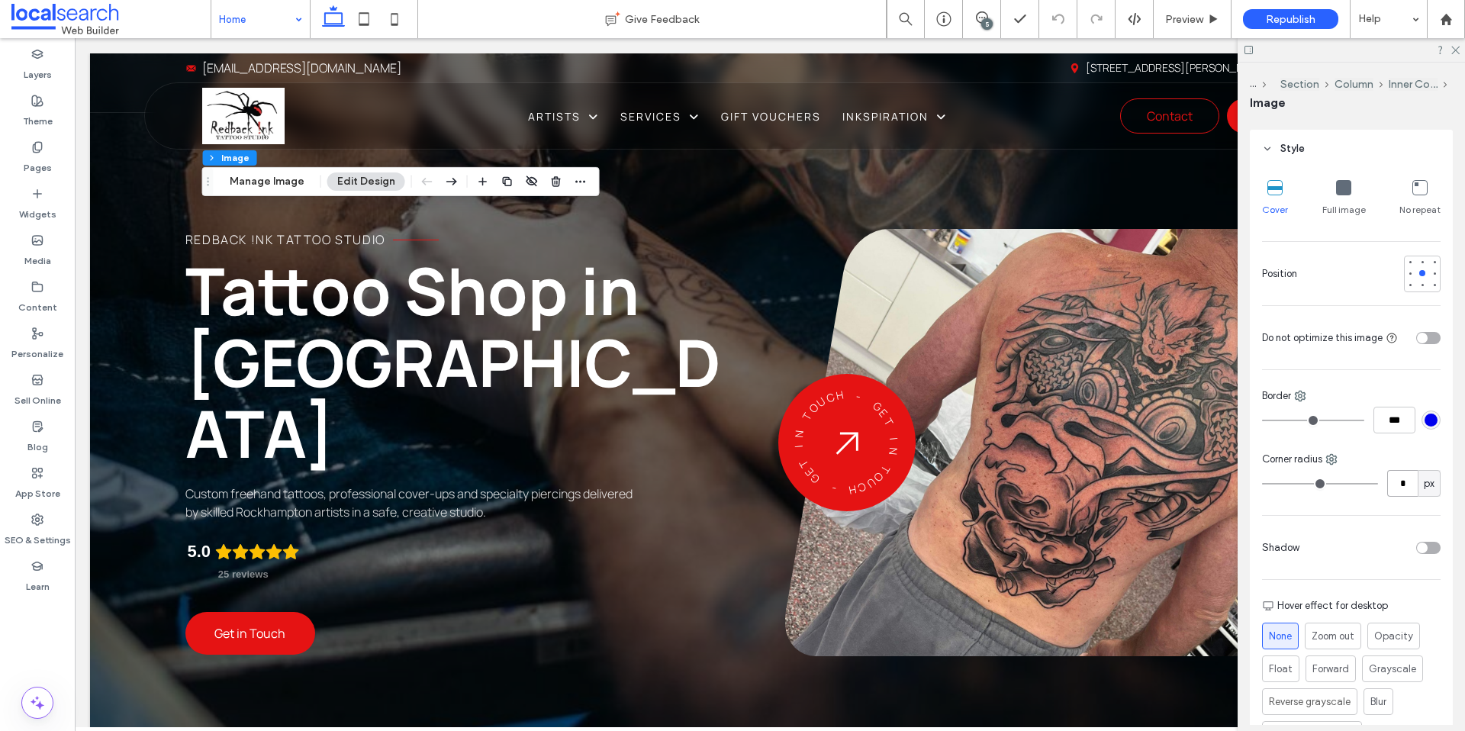
drag, startPoint x: 1396, startPoint y: 477, endPoint x: 1379, endPoint y: 477, distance: 16.8
click at [1387, 477] on input "*" at bounding box center [1402, 483] width 31 height 27
type input "*"
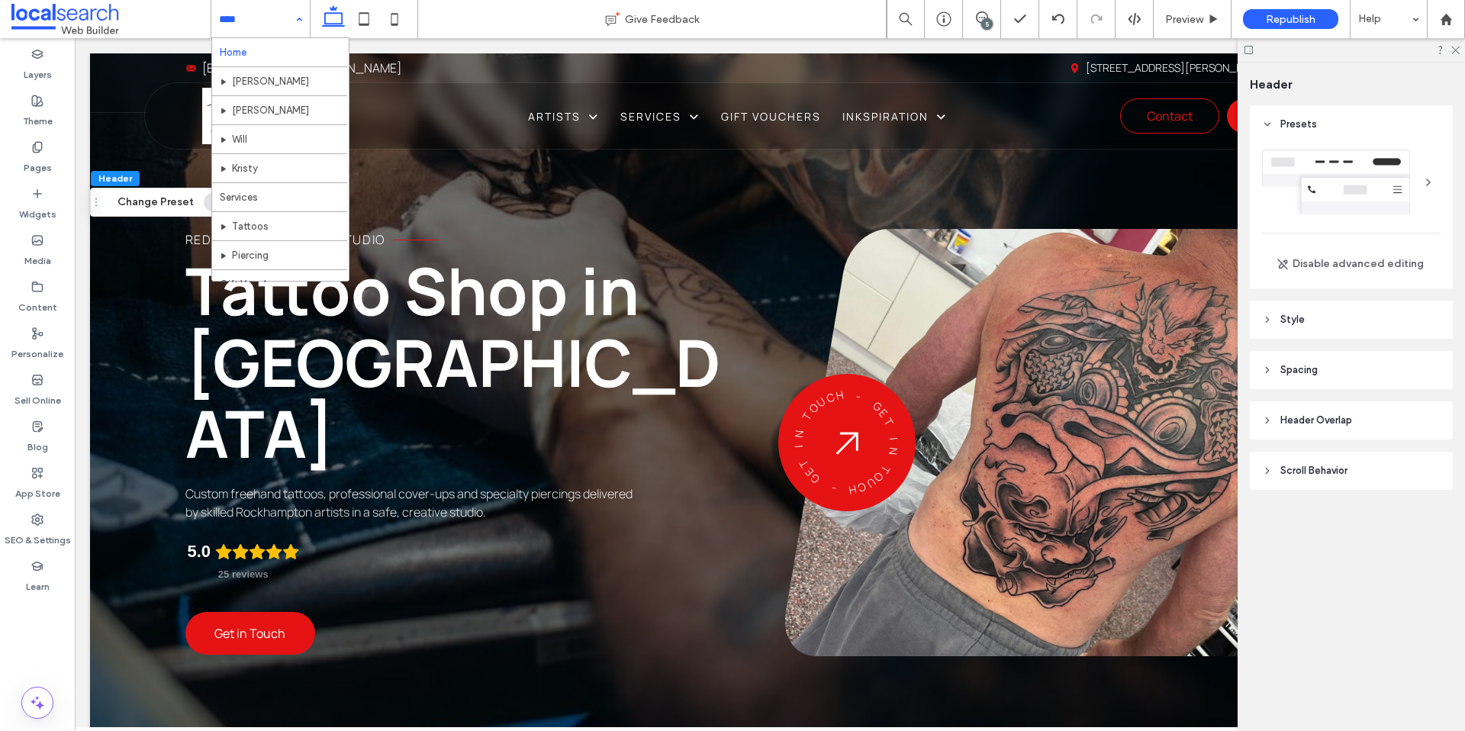
click at [268, 29] on input at bounding box center [257, 19] width 76 height 38
click at [287, 26] on input at bounding box center [257, 19] width 76 height 38
click at [297, 22] on div "Home [PERSON_NAME] Will [PERSON_NAME] Services Tattoos Piercing Gift Vouchers I…" at bounding box center [260, 19] width 98 height 38
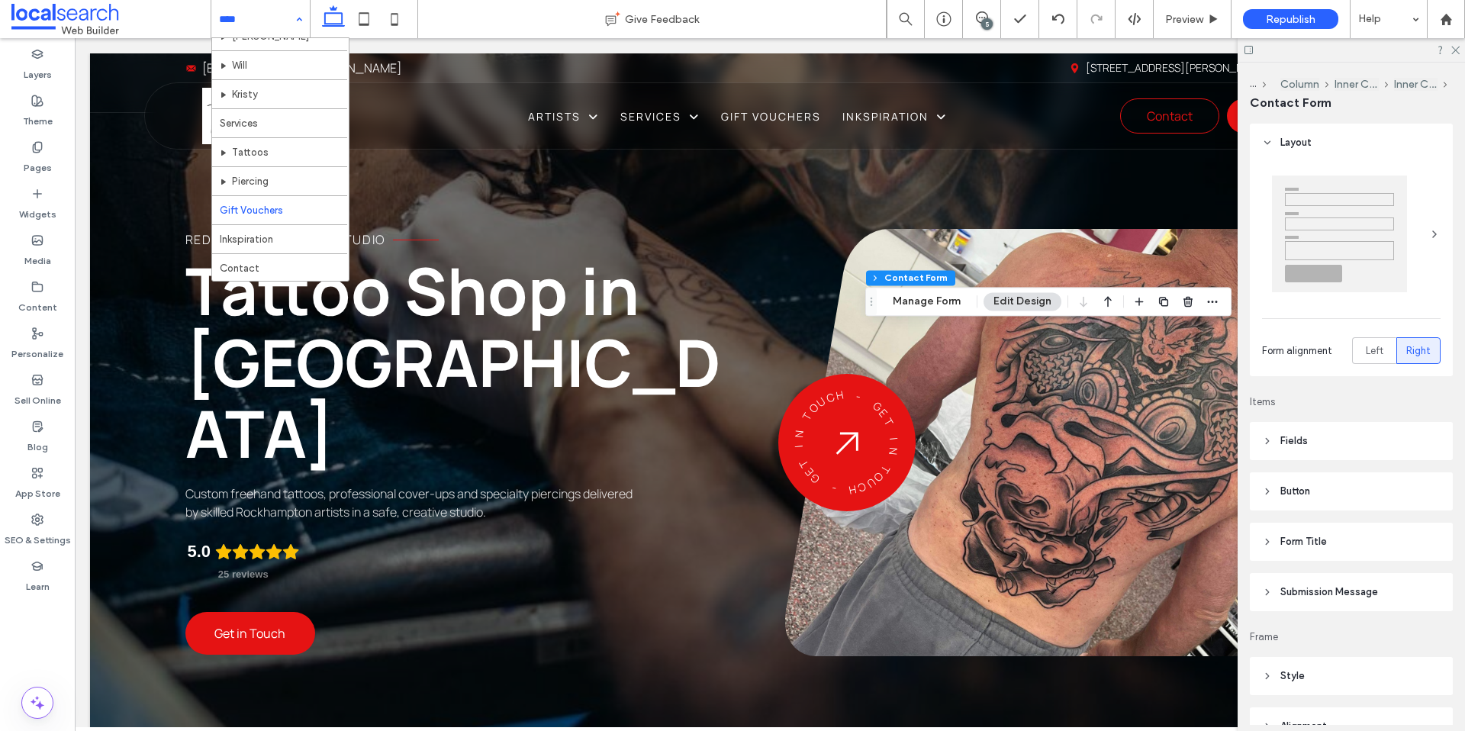
type input "*"
type input "***"
type input "*"
type input "***"
click at [950, 297] on button "Manage Form" at bounding box center [927, 301] width 88 height 18
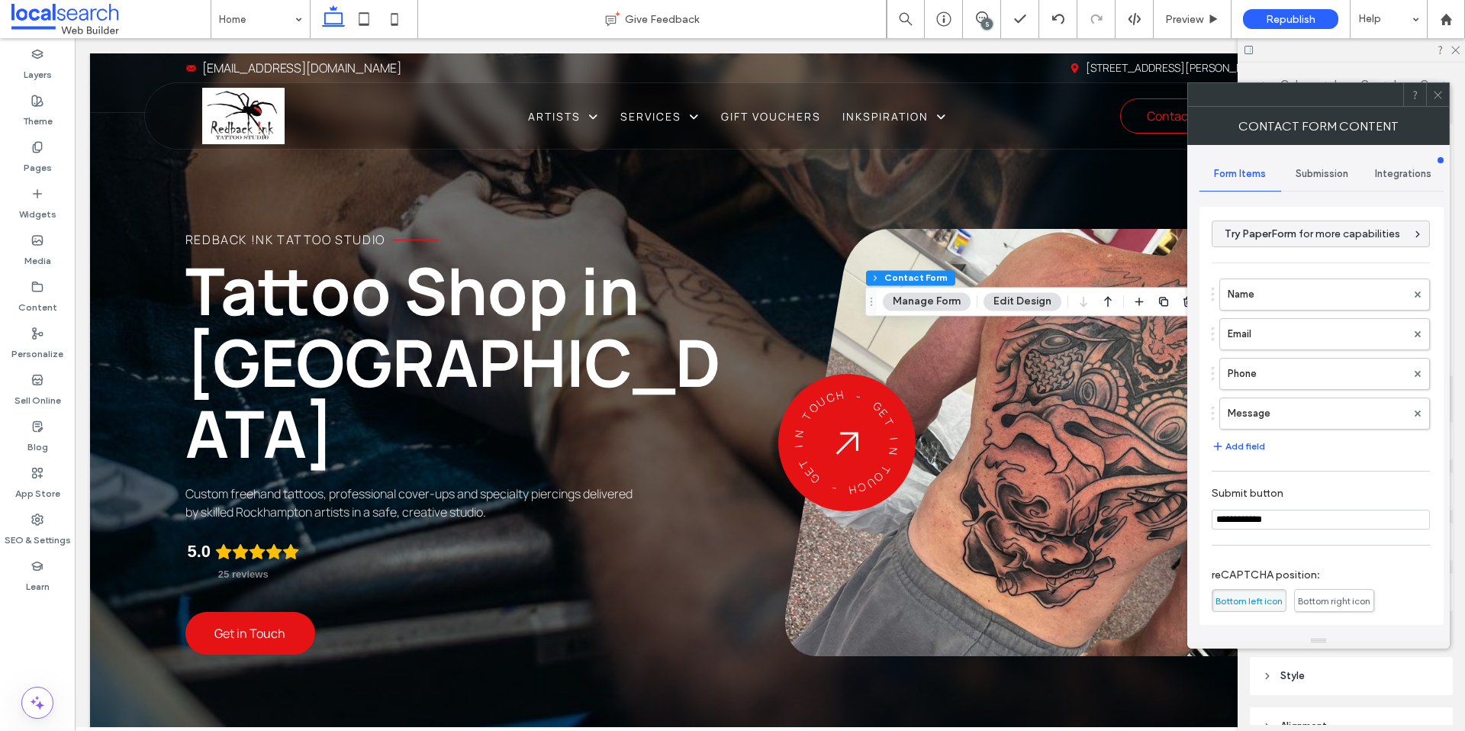
drag, startPoint x: 1279, startPoint y: 98, endPoint x: 356, endPoint y: 79, distance: 923.3
click at [1188, 83] on div at bounding box center [1295, 94] width 215 height 23
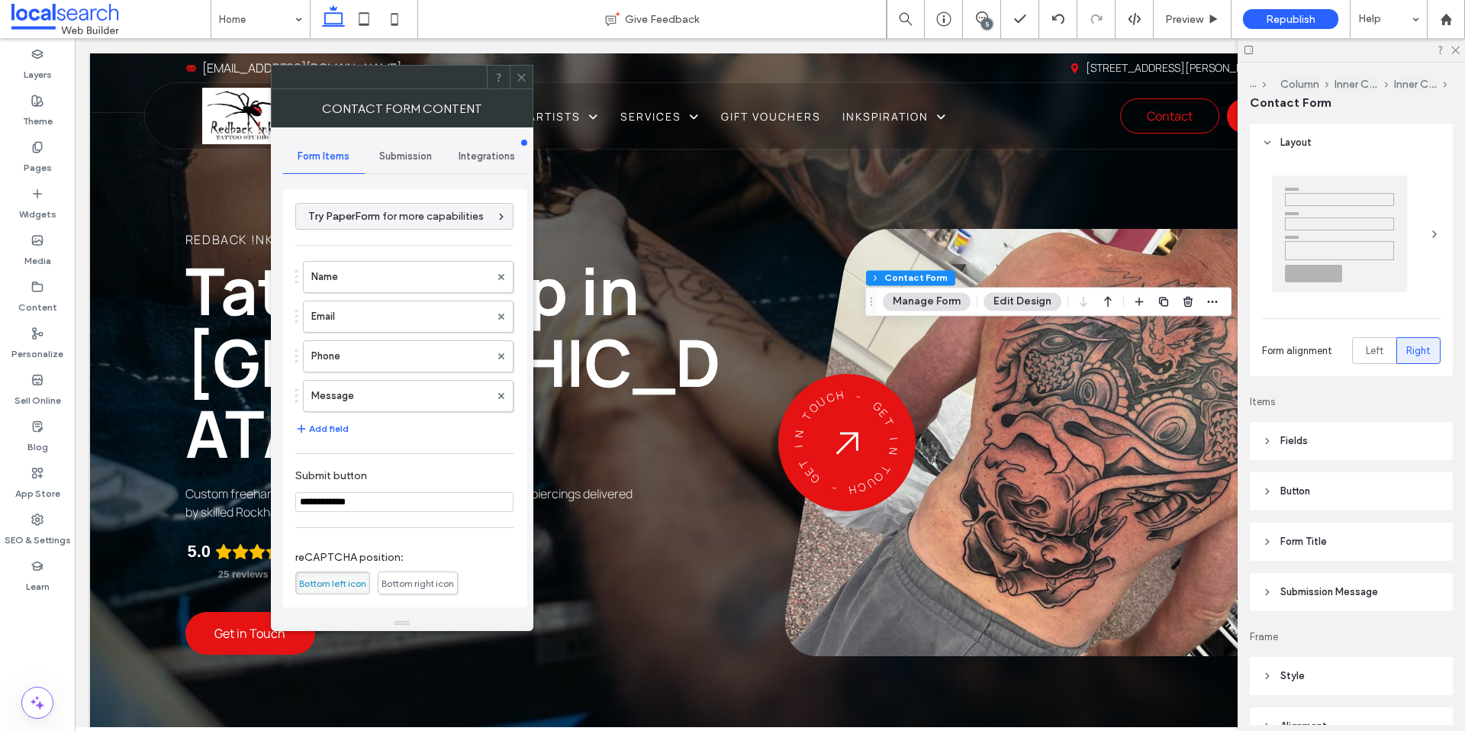
click at [359, 294] on div "Name Email Phone Message" at bounding box center [404, 332] width 218 height 159
drag, startPoint x: 369, startPoint y: 275, endPoint x: 368, endPoint y: 301, distance: 26.7
click at [369, 275] on label "Name" at bounding box center [400, 277] width 179 height 31
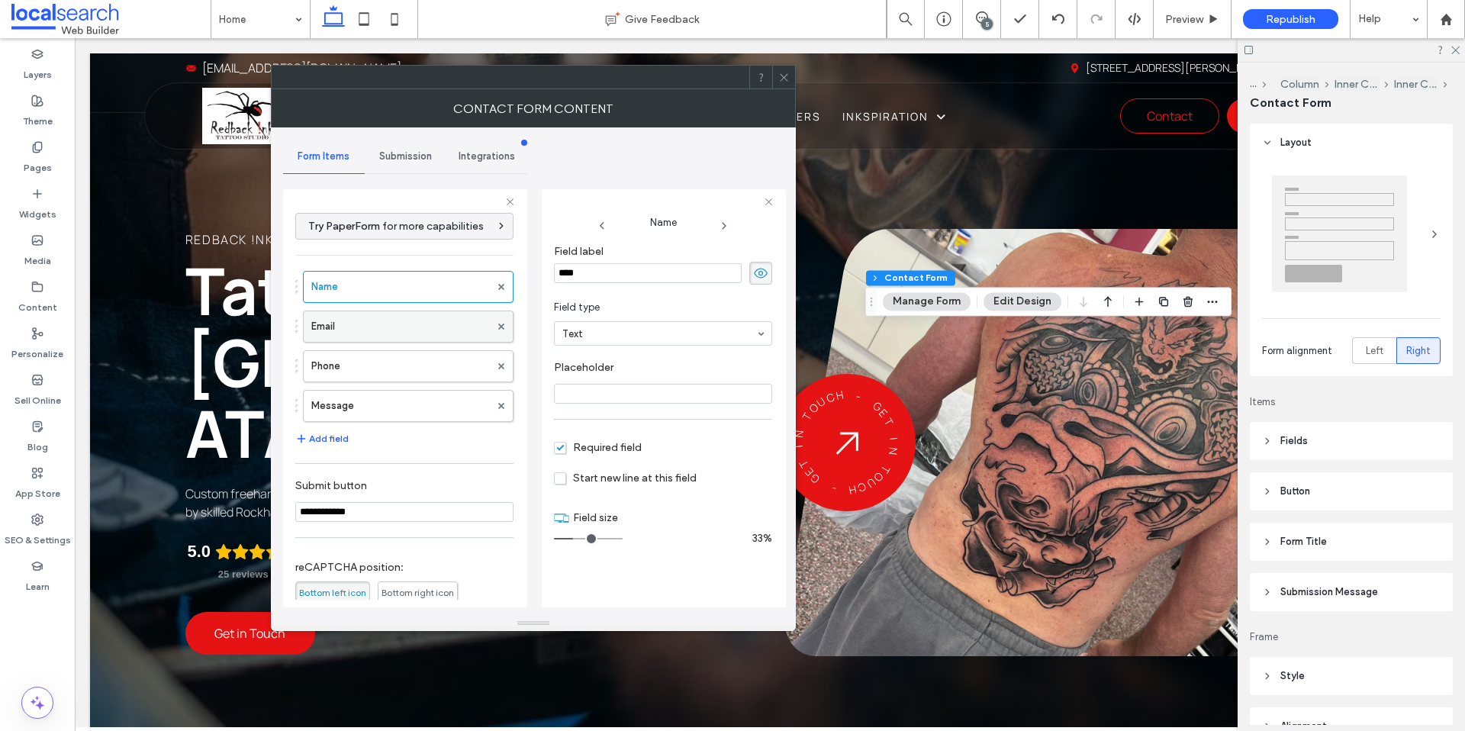
click at [368, 311] on label "Email" at bounding box center [400, 326] width 179 height 31
click at [373, 352] on label "Phone" at bounding box center [400, 366] width 179 height 31
click at [372, 396] on label "Message" at bounding box center [400, 406] width 179 height 31
type input "**"
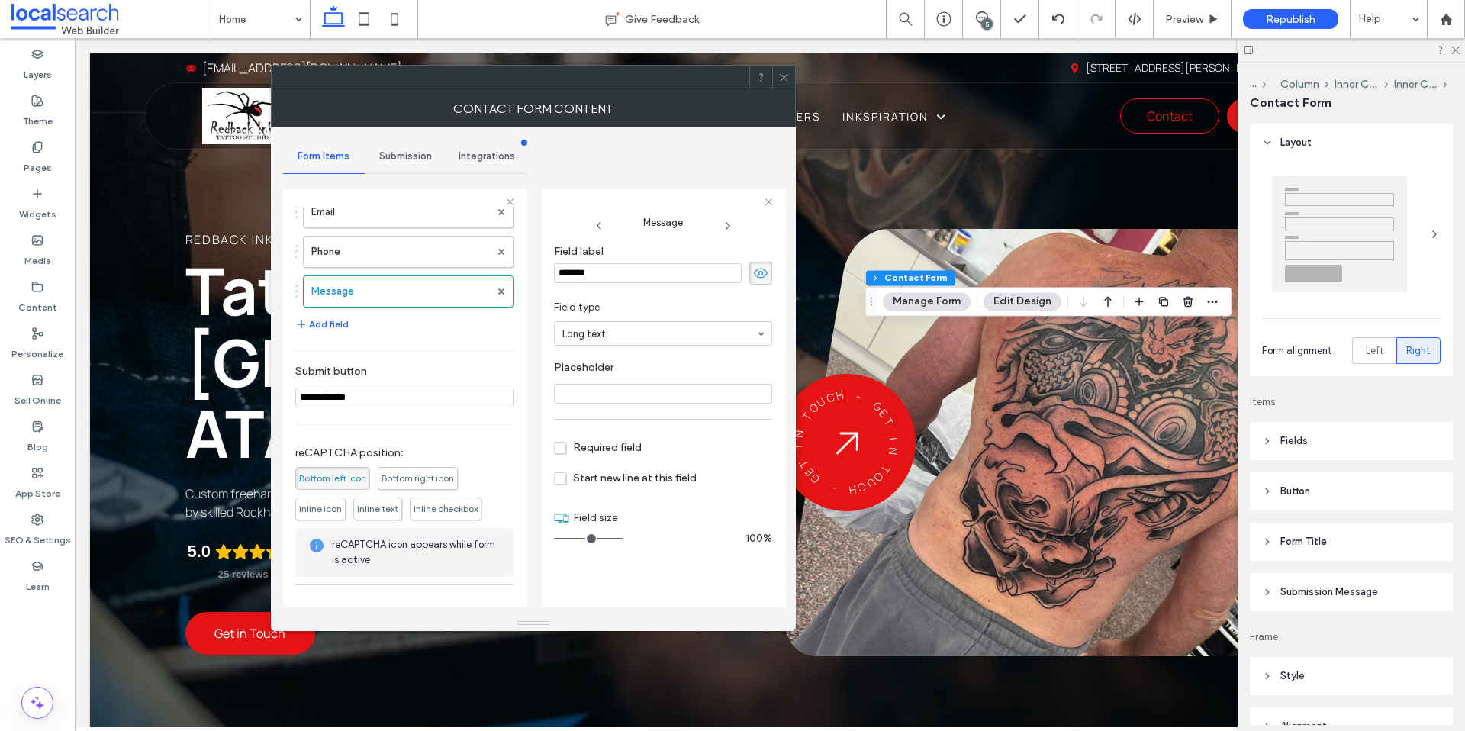
scroll to position [165, 0]
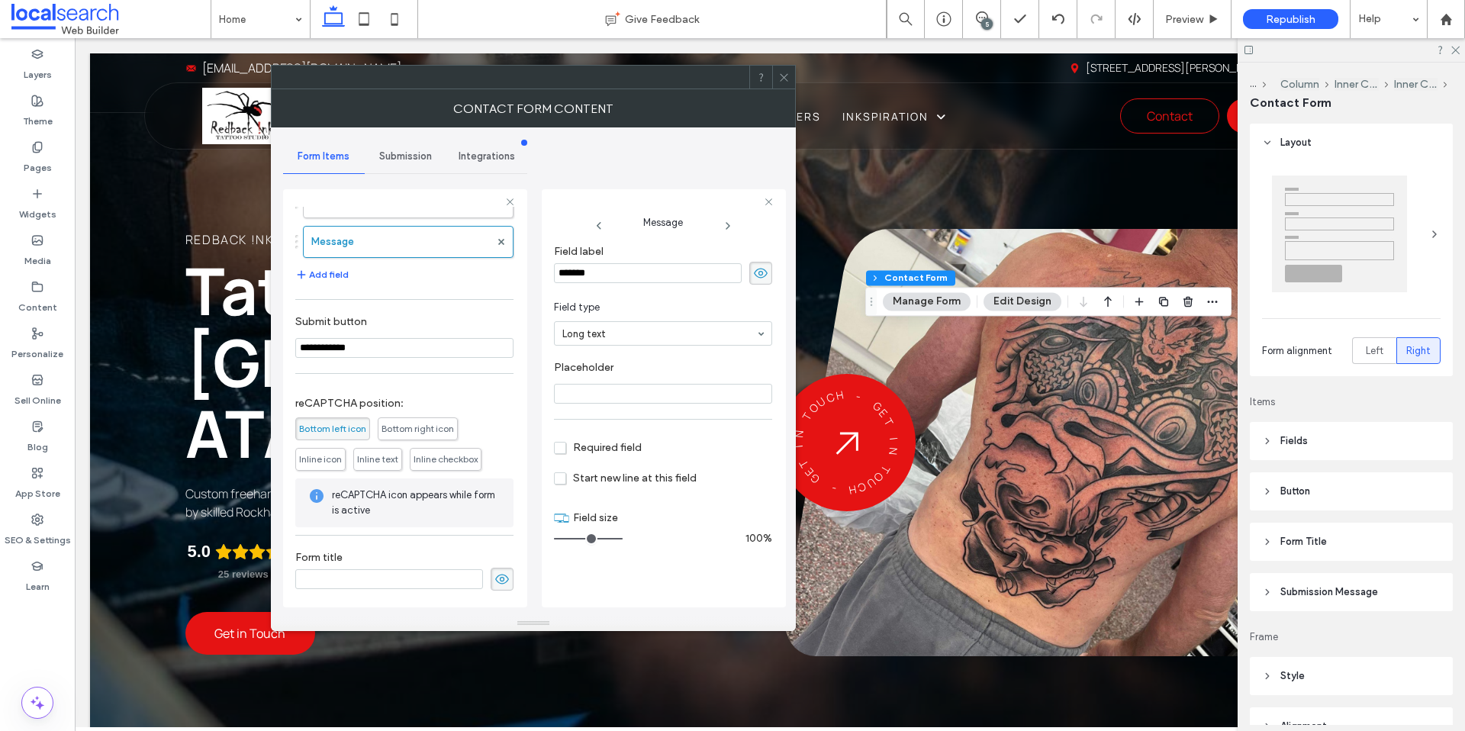
click at [431, 153] on span "Submission" at bounding box center [405, 156] width 53 height 12
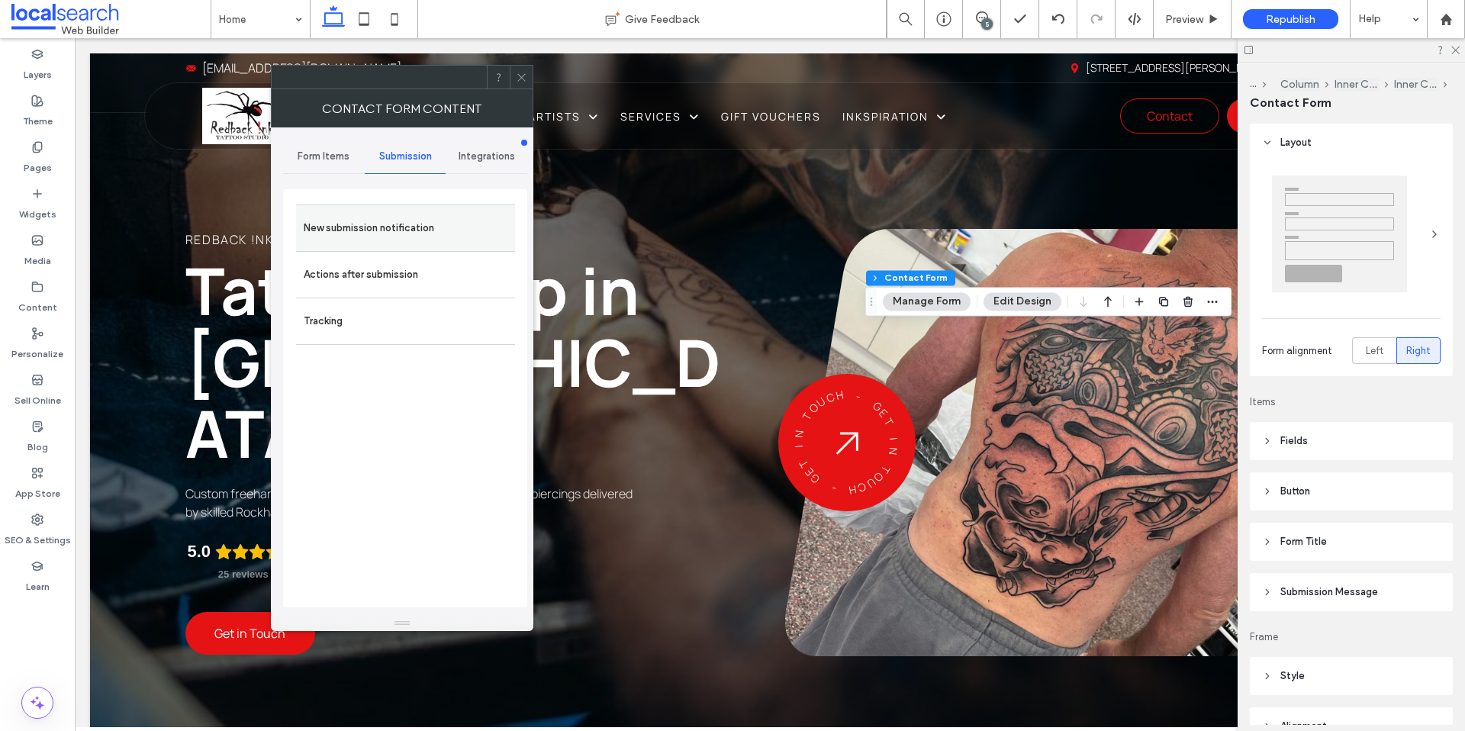
click at [410, 246] on div "New submission notification" at bounding box center [405, 227] width 219 height 47
click at [409, 244] on div "New submission notification" at bounding box center [405, 227] width 219 height 47
click at [348, 216] on label "New submission notification" at bounding box center [406, 228] width 204 height 31
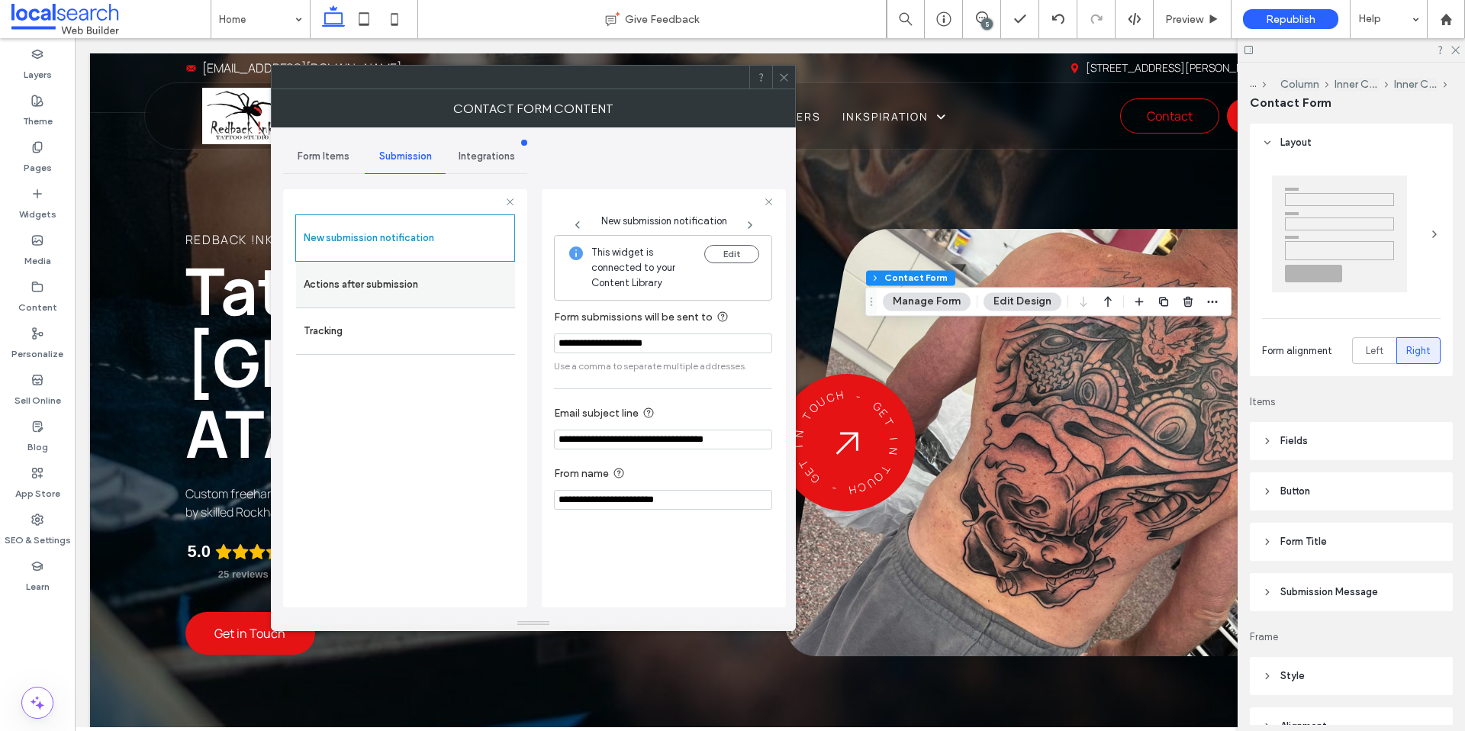
click at [439, 300] on div "Actions after submission" at bounding box center [405, 285] width 219 height 46
click at [388, 289] on label "Actions after submission" at bounding box center [406, 284] width 204 height 31
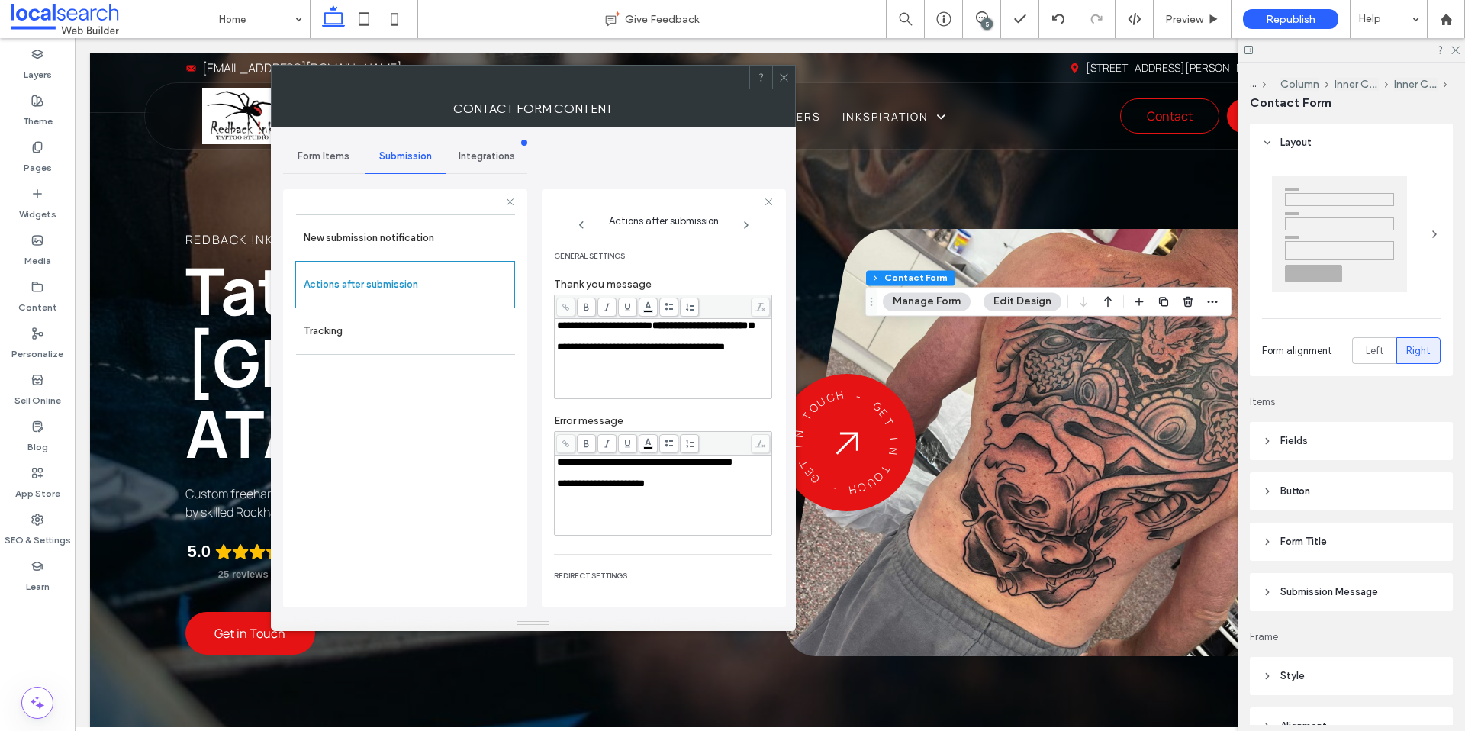
click at [783, 79] on icon at bounding box center [783, 77] width 11 height 11
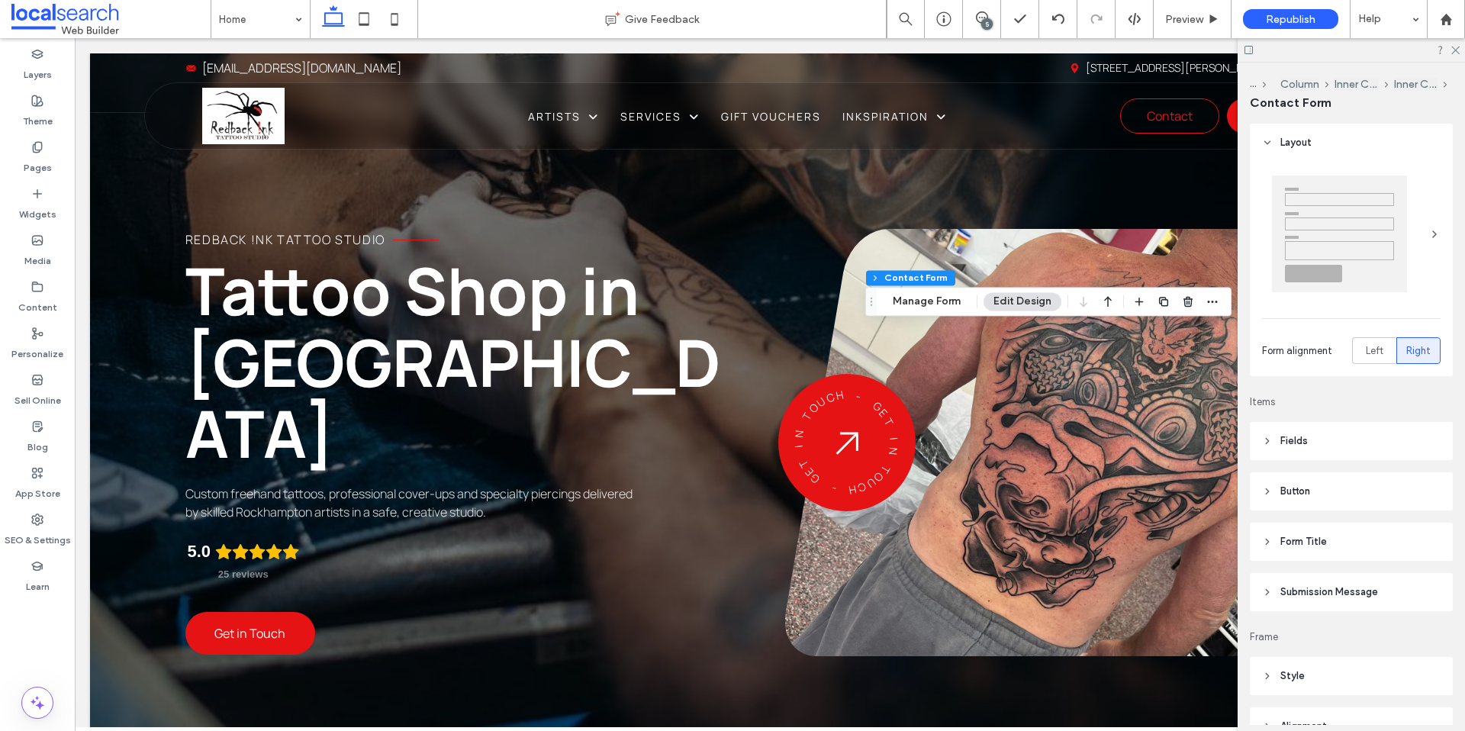
drag, startPoint x: 238, startPoint y: 14, endPoint x: 244, endPoint y: 29, distance: 15.7
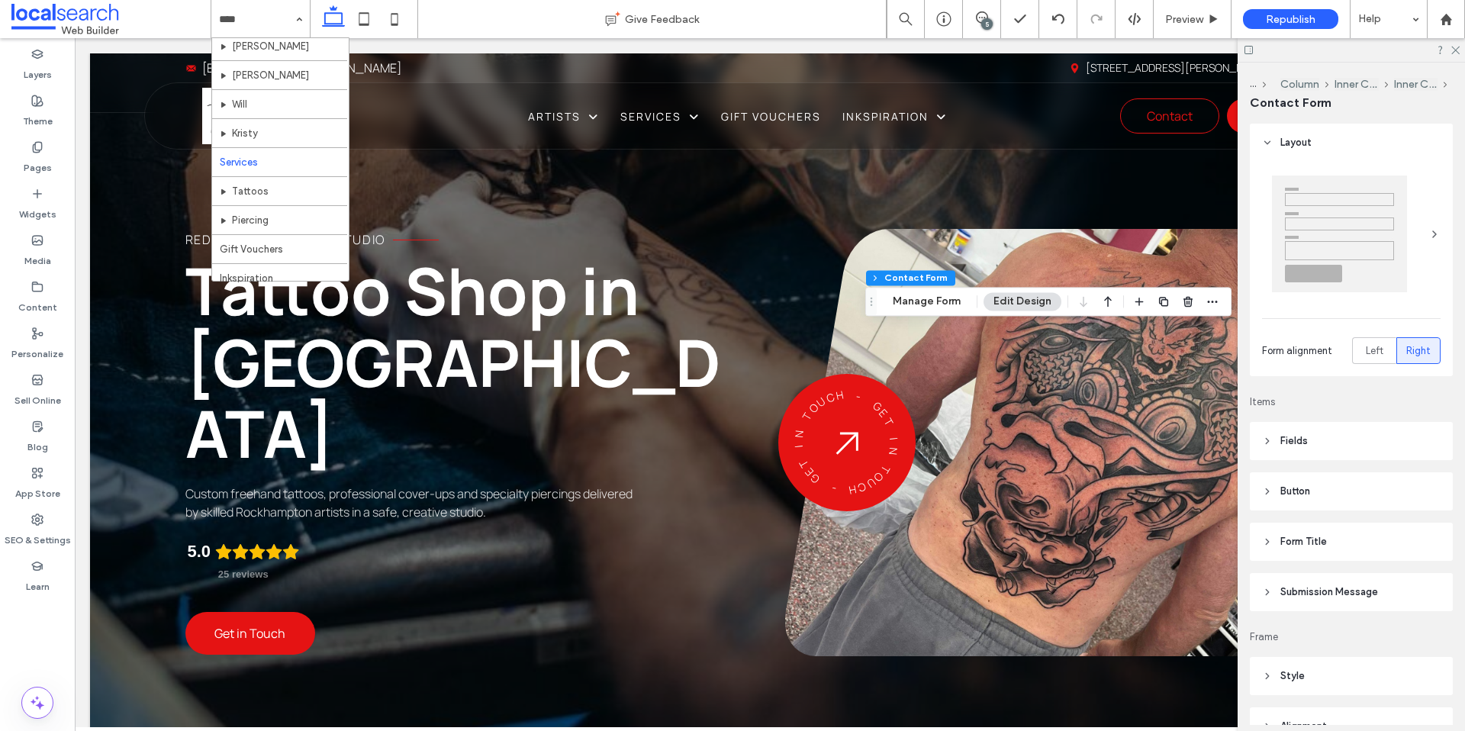
scroll to position [74, 0]
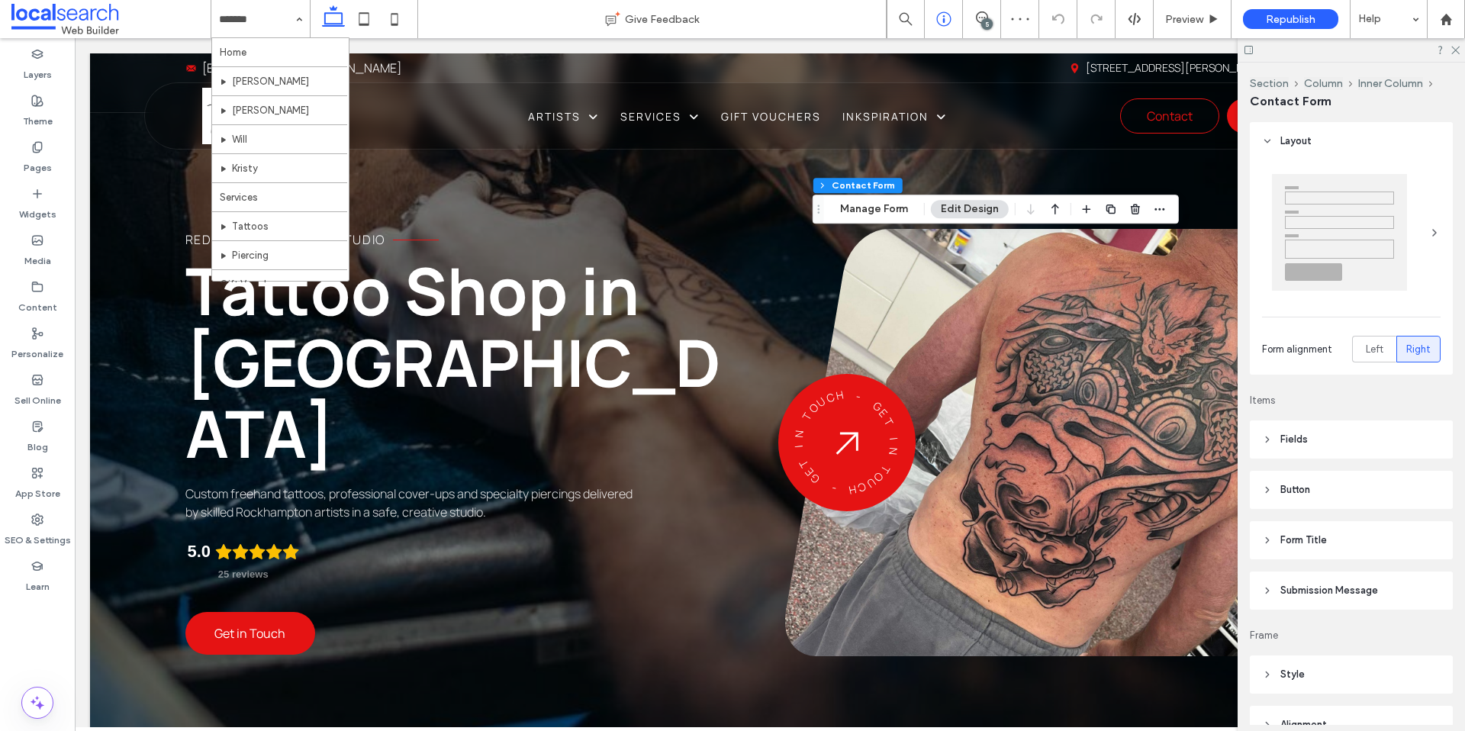
type input "*"
type input "***"
type input "*"
type input "***"
click at [885, 214] on button "Manage Form" at bounding box center [874, 209] width 88 height 18
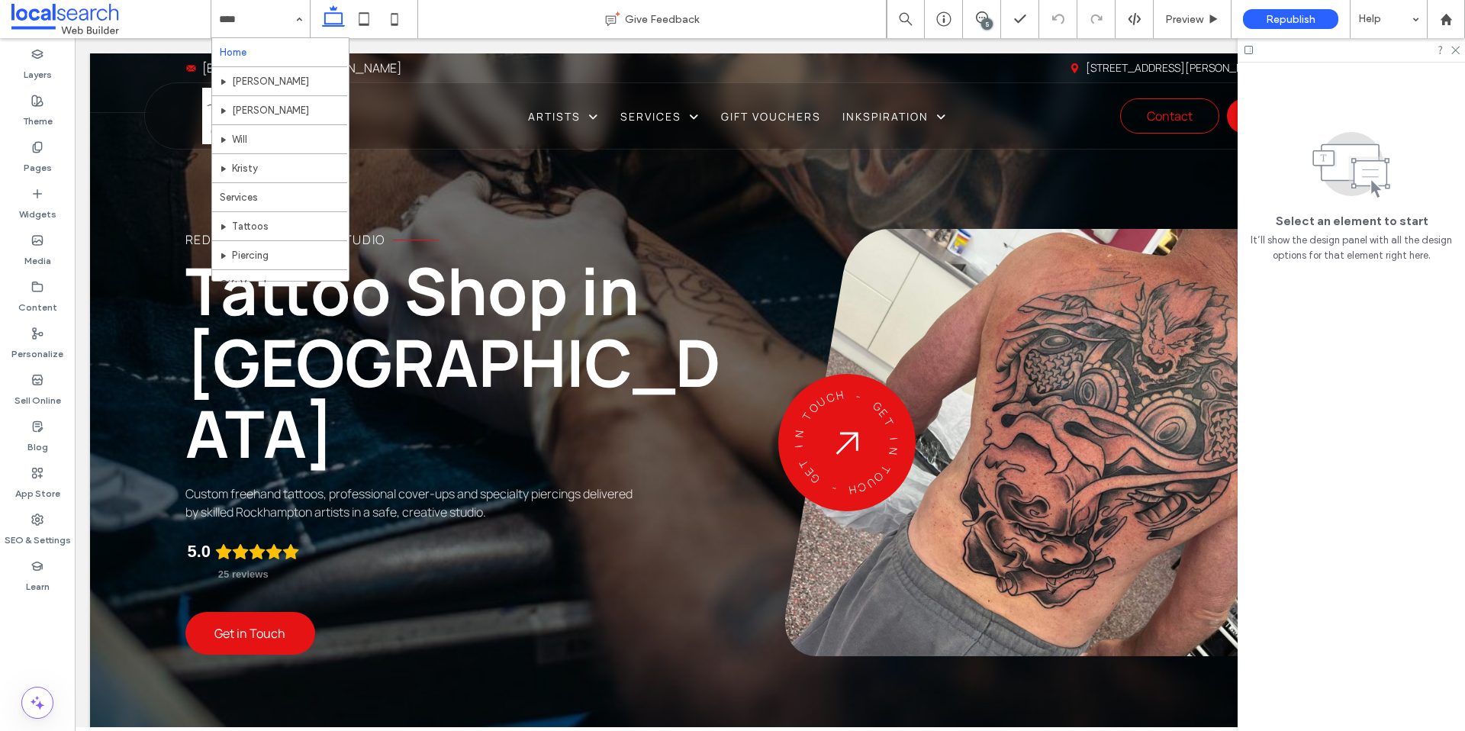
click at [1322, 18] on div "Republish" at bounding box center [1290, 19] width 95 height 20
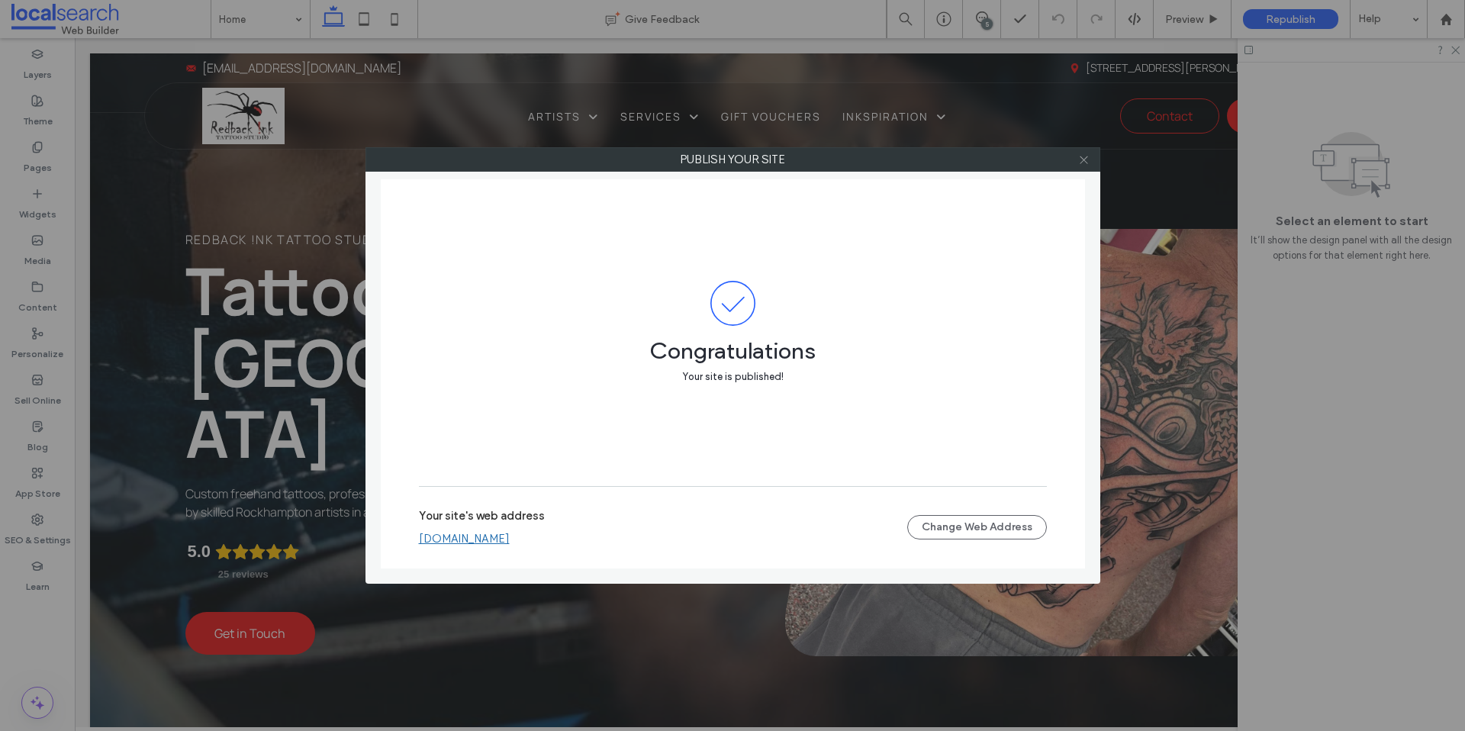
click at [1084, 166] on span at bounding box center [1083, 159] width 11 height 23
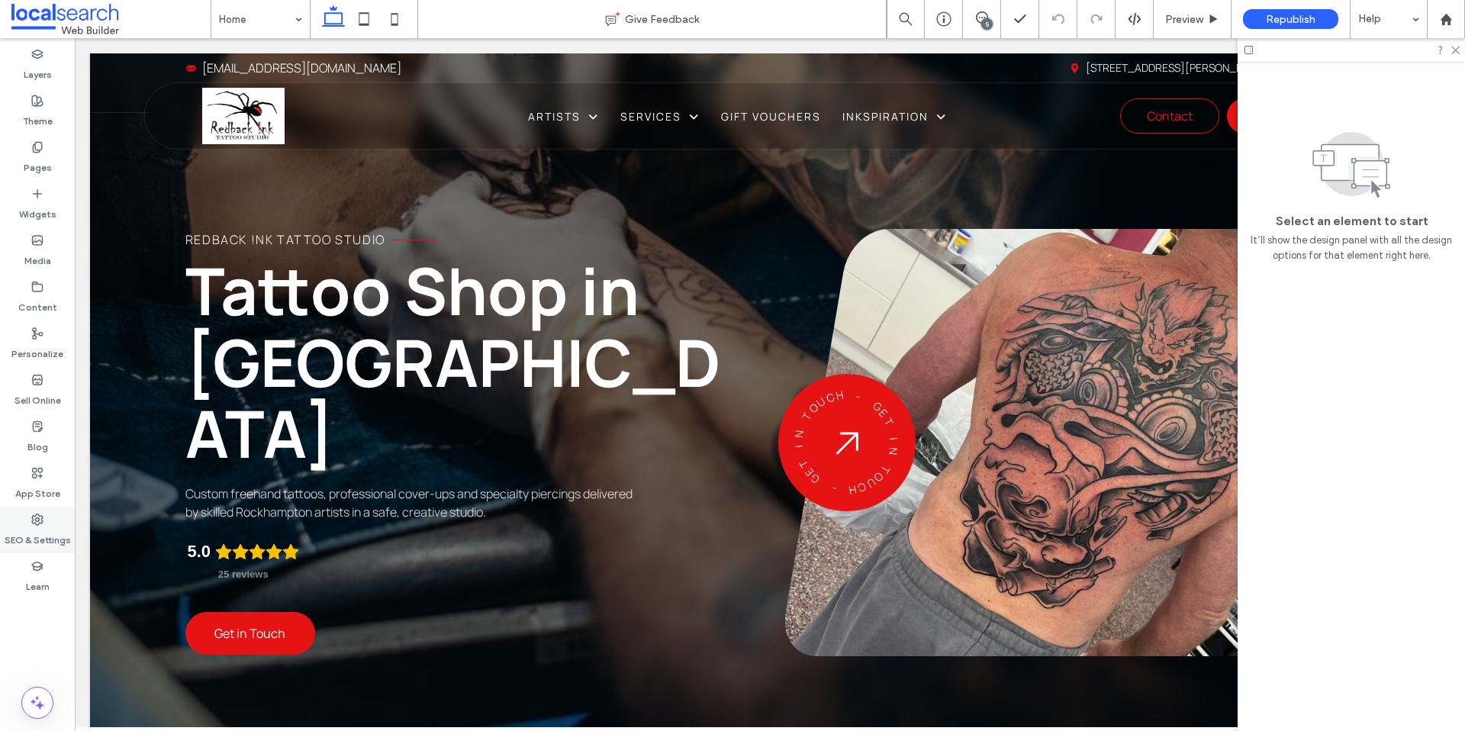
click at [34, 518] on icon at bounding box center [37, 519] width 12 height 12
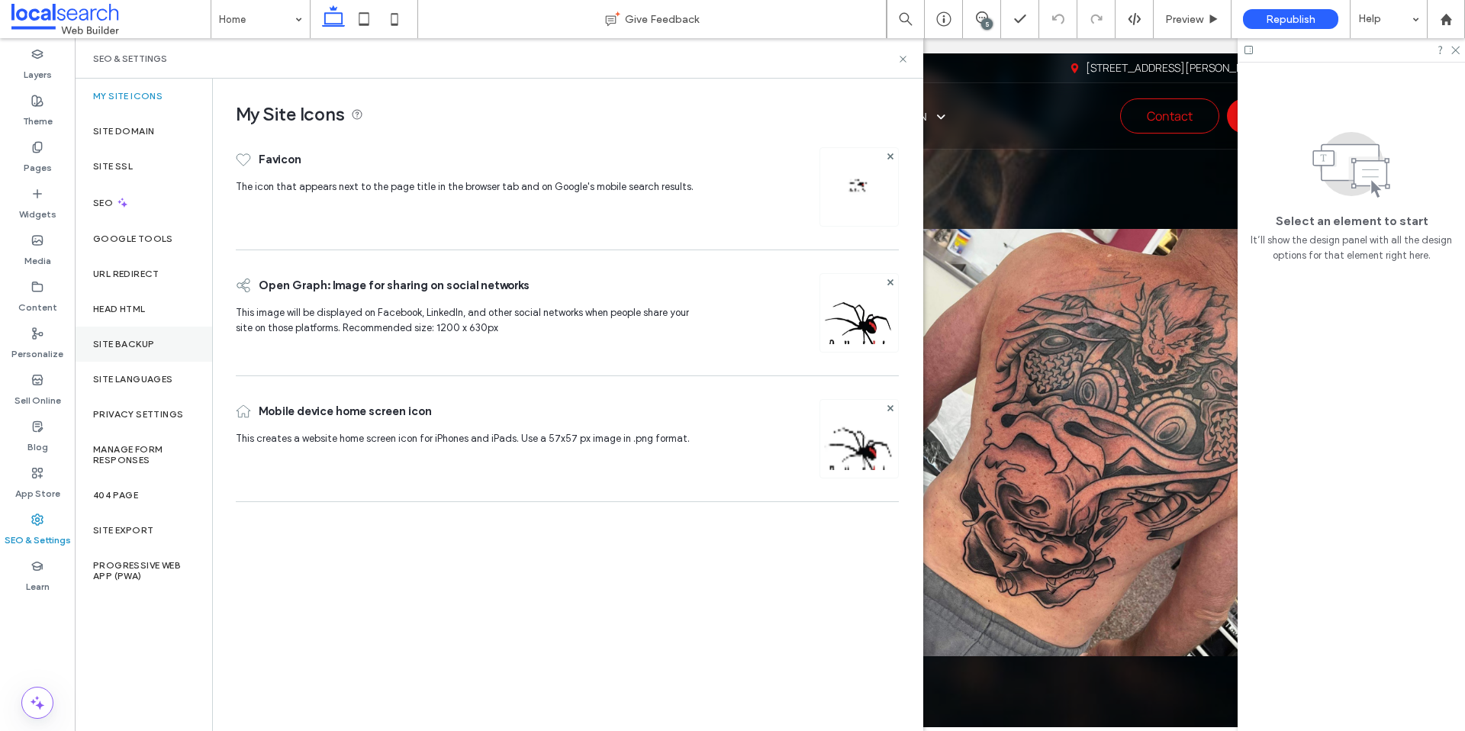
click at [153, 349] on div "Site Backup" at bounding box center [143, 344] width 137 height 35
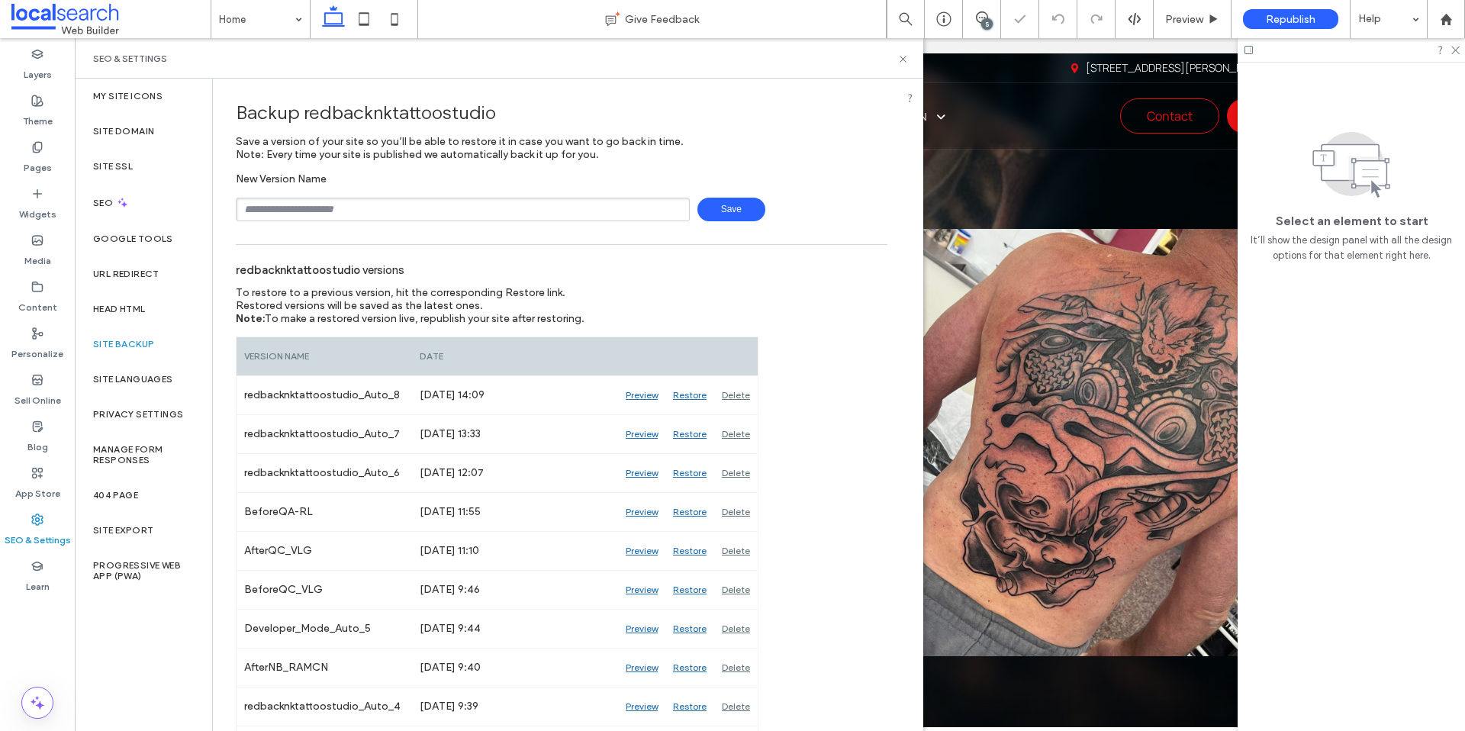
click at [395, 212] on input "text" at bounding box center [463, 210] width 454 height 24
type input "**********"
click at [703, 217] on span "Save" at bounding box center [731, 210] width 68 height 24
click at [906, 57] on icon at bounding box center [902, 58] width 11 height 11
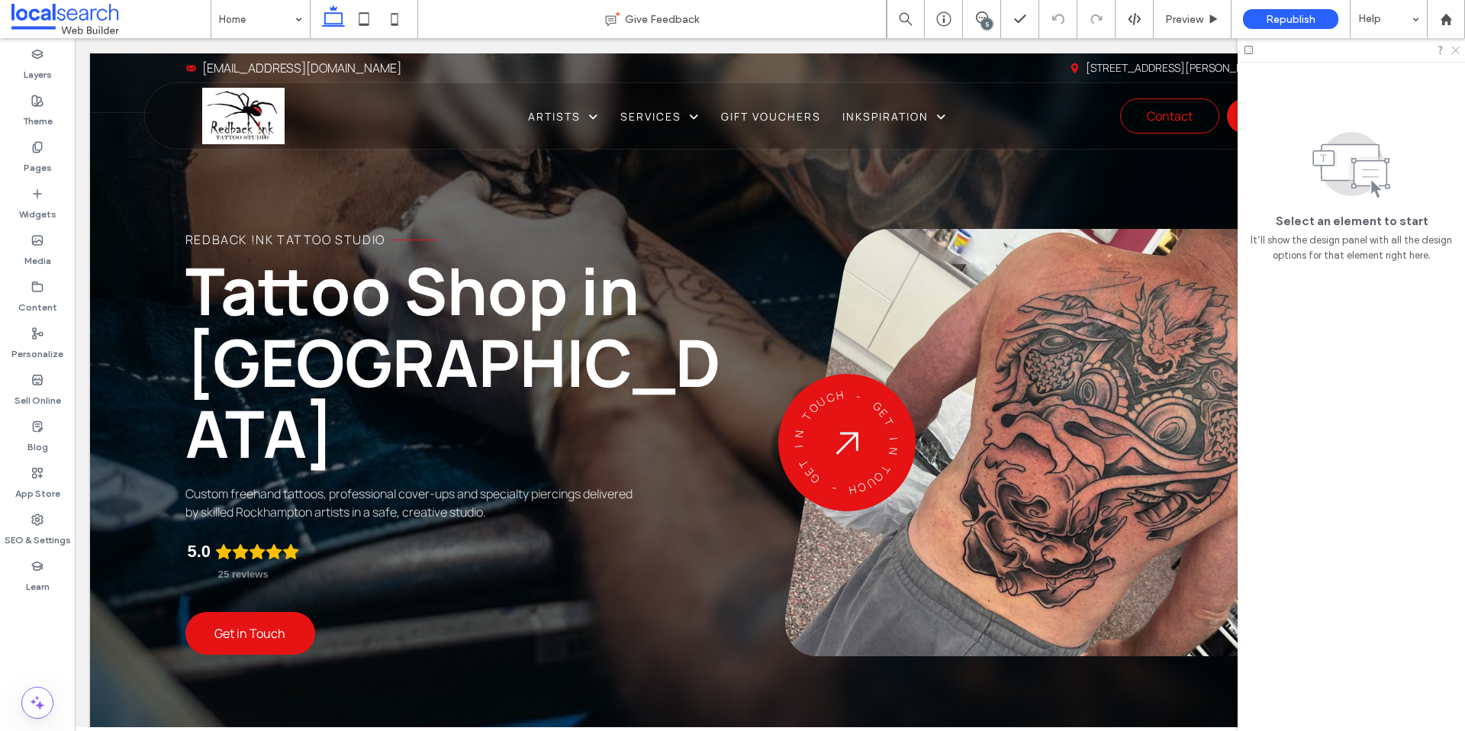
click at [1456, 51] on use at bounding box center [1455, 51] width 8 height 8
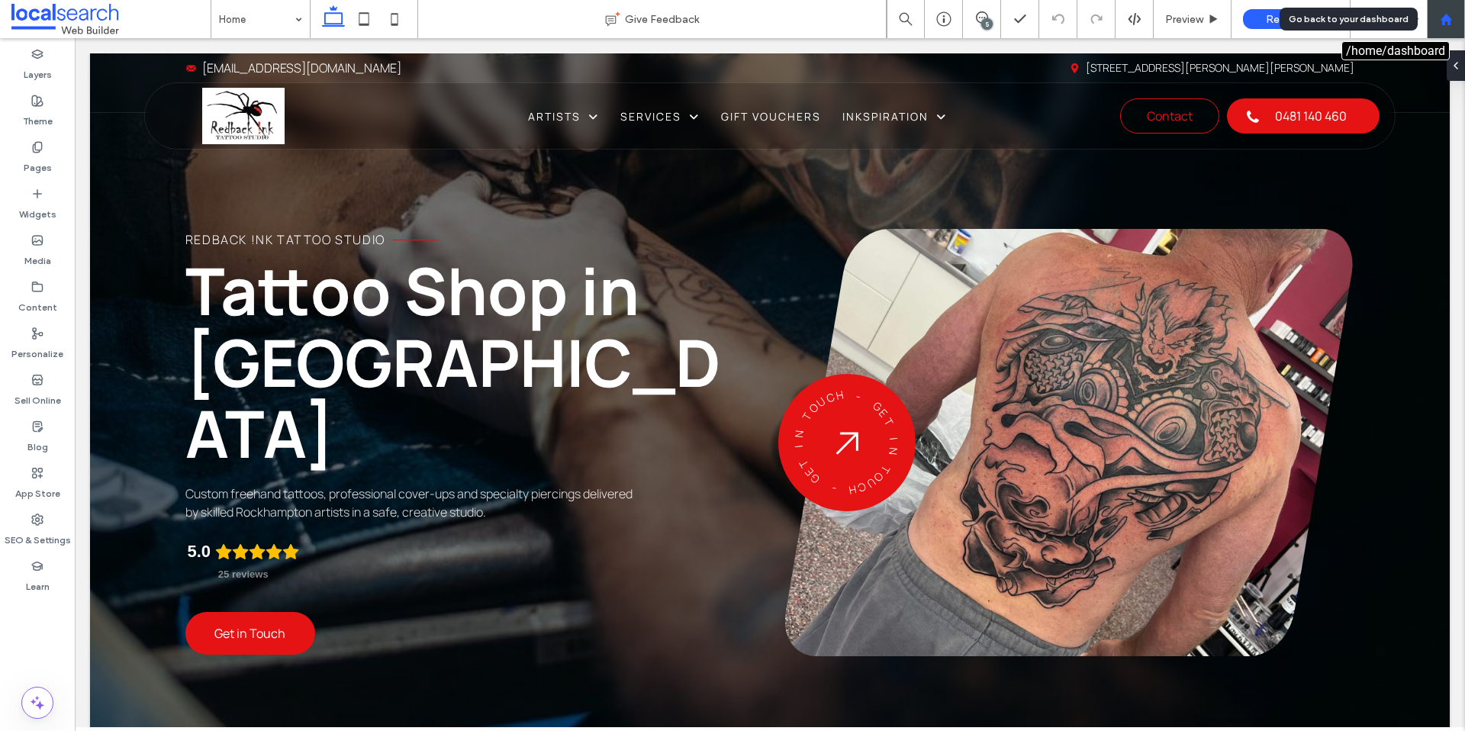
click at [1449, 21] on use at bounding box center [1445, 18] width 11 height 11
